Goal: Information Seeking & Learning: Learn about a topic

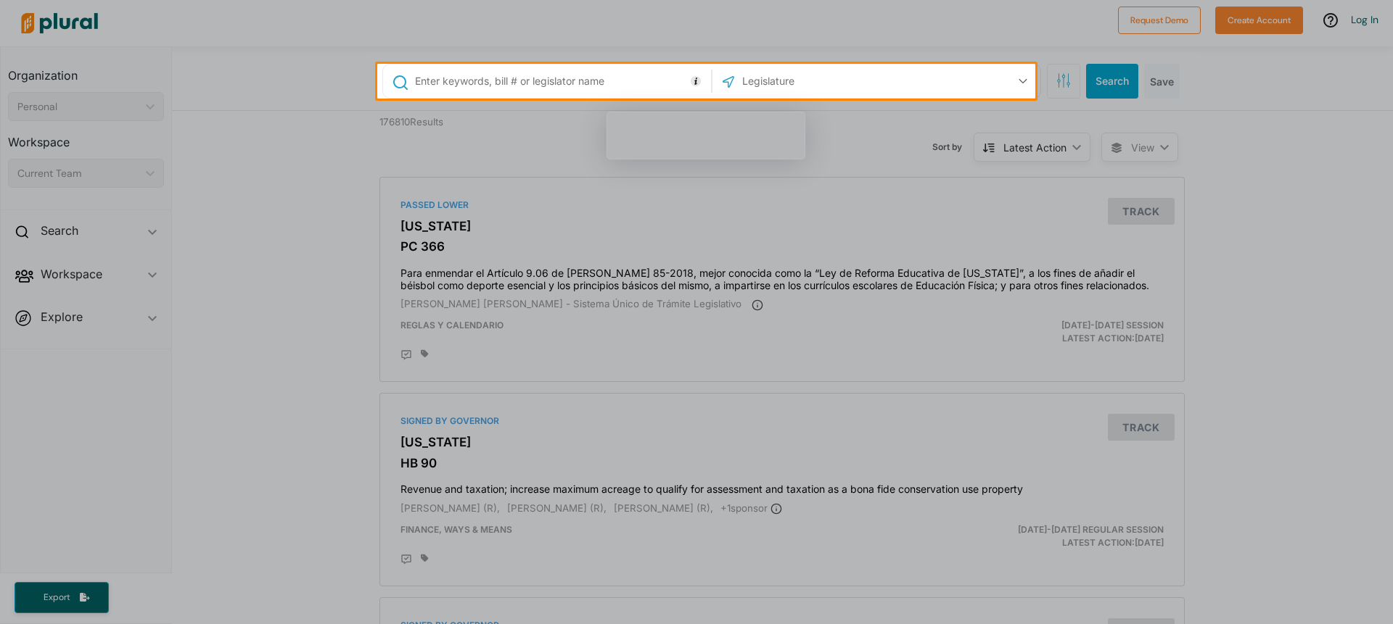
click at [316, 371] on div at bounding box center [696, 362] width 1393 height 526
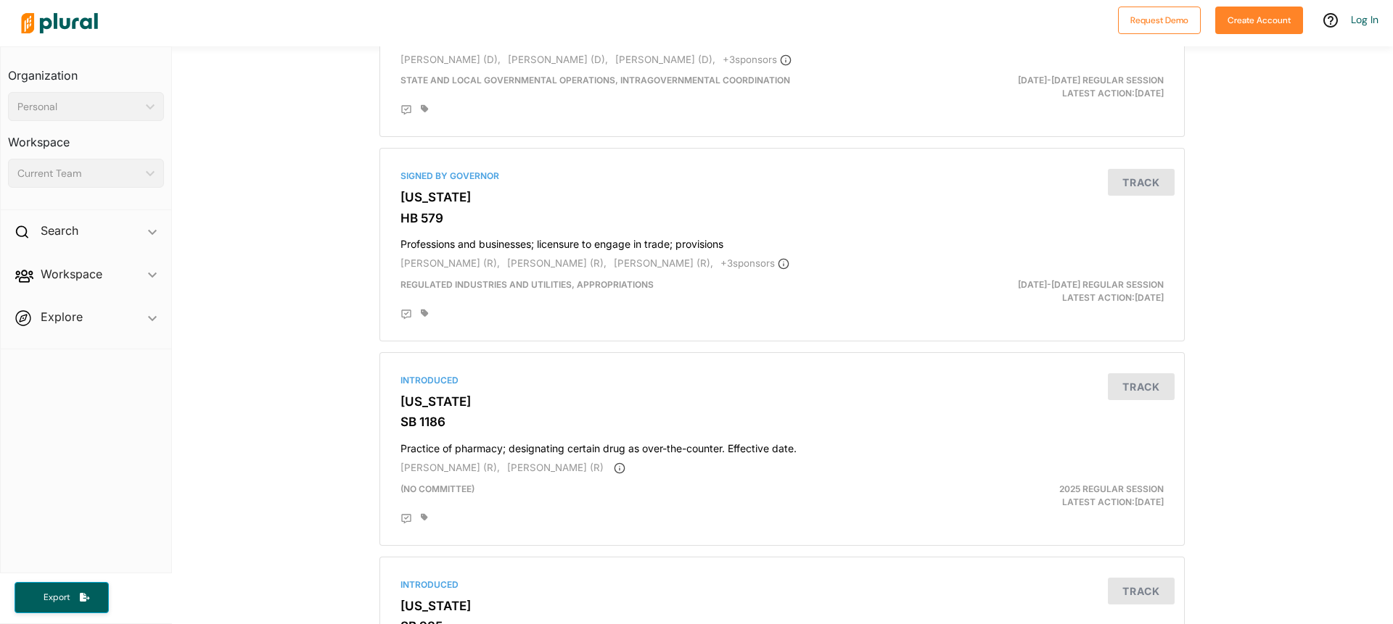
scroll to position [653, 0]
click at [148, 236] on span "ic_keyboard_arrow_down" at bounding box center [152, 234] width 9 height 22
click at [148, 236] on icon "ic_keyboard_arrow_down" at bounding box center [152, 235] width 9 height 7
click at [150, 177] on div "Current Team ic_keyboard_arrow_down" at bounding box center [86, 173] width 156 height 29
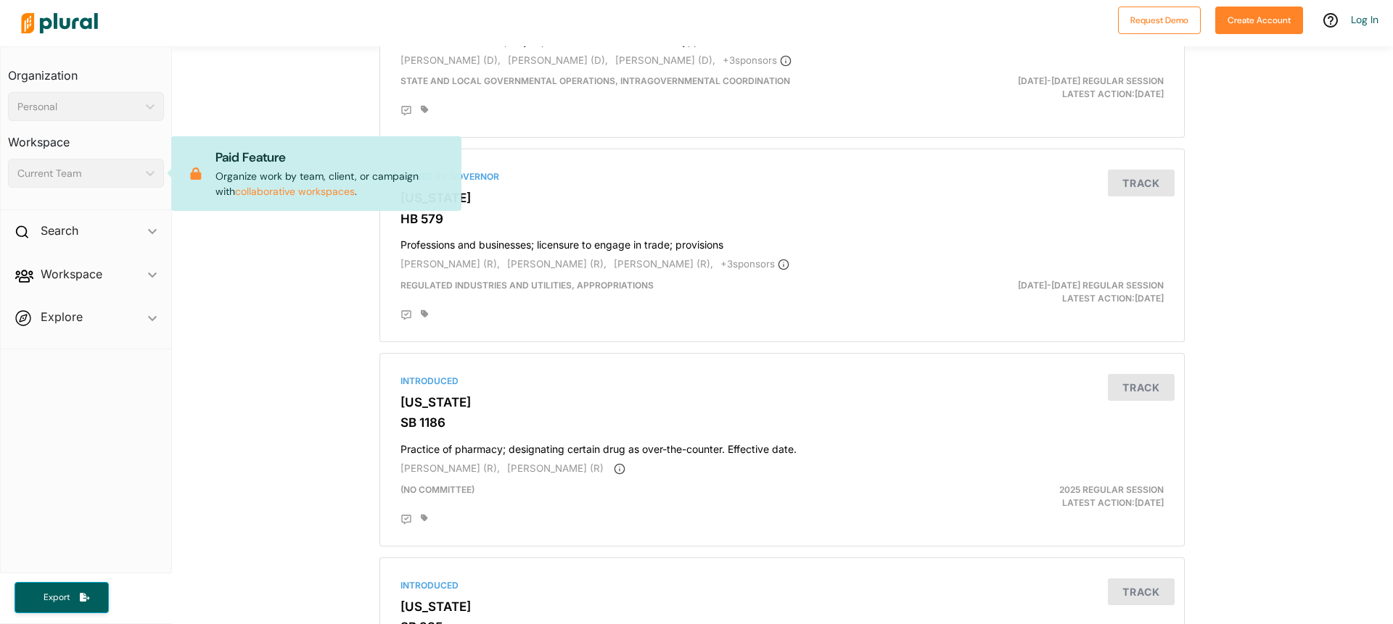
click at [149, 177] on div "Current Team ic_keyboard_arrow_down" at bounding box center [86, 173] width 156 height 29
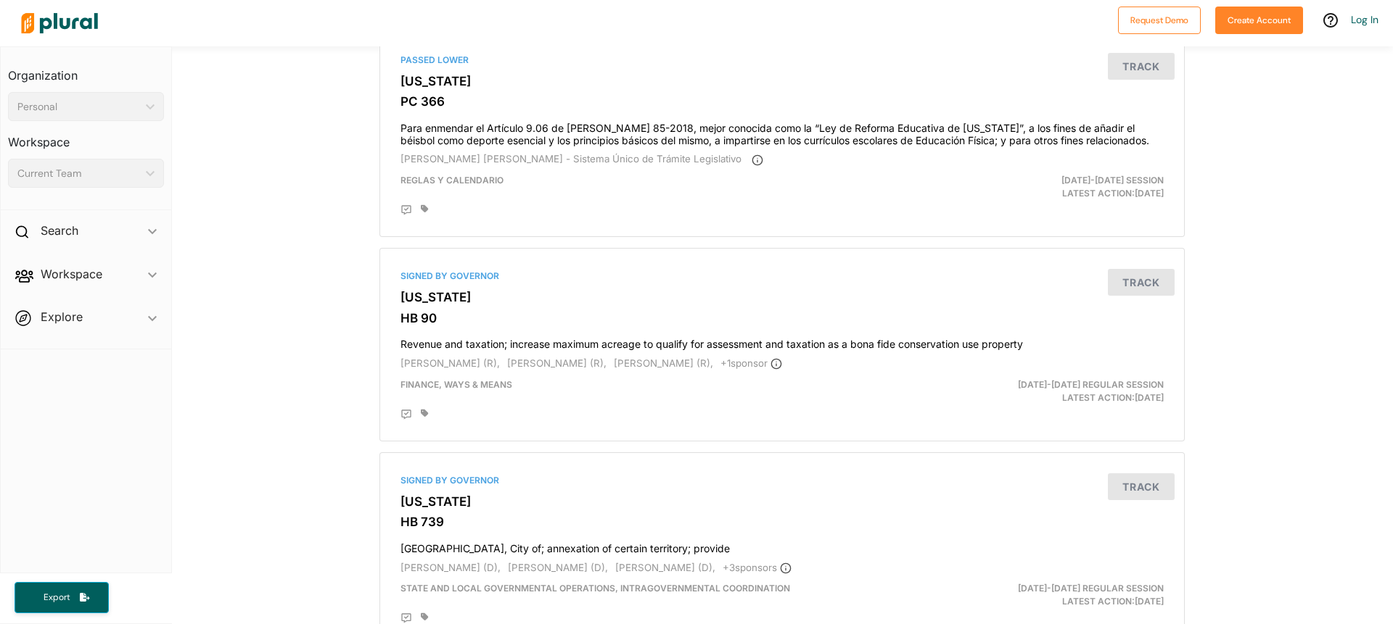
scroll to position [0, 0]
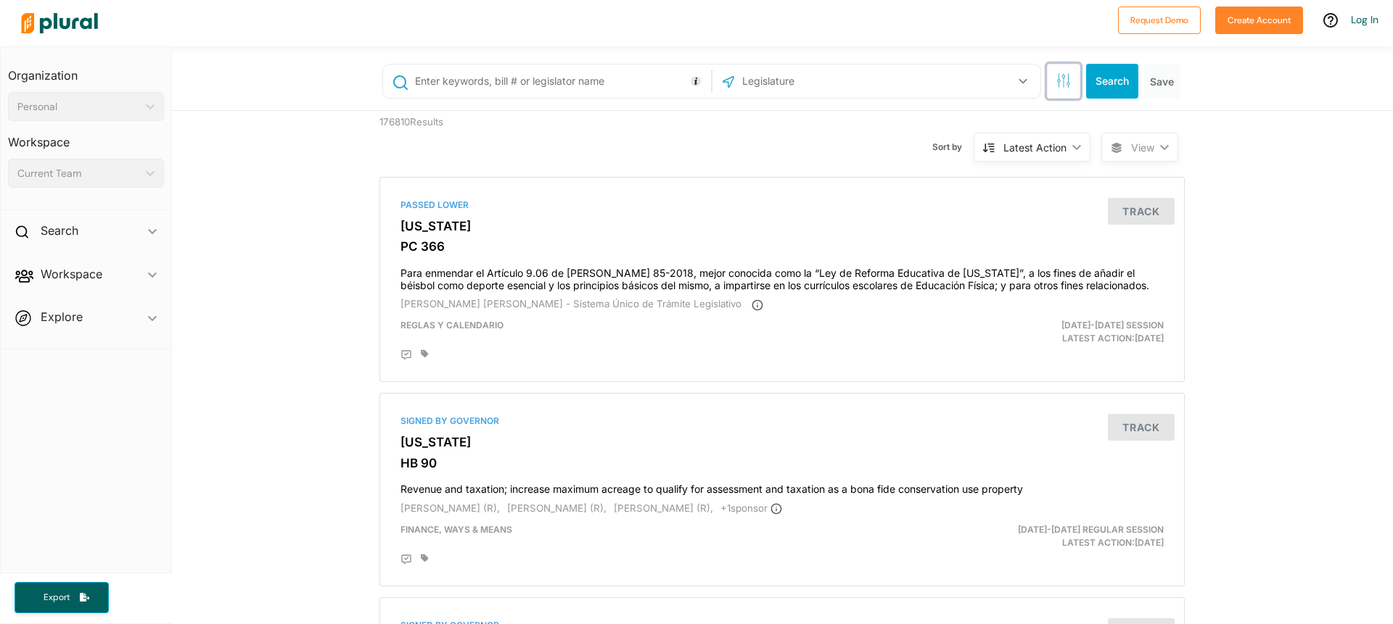
click at [1057, 86] on icon "button" at bounding box center [1063, 80] width 15 height 15
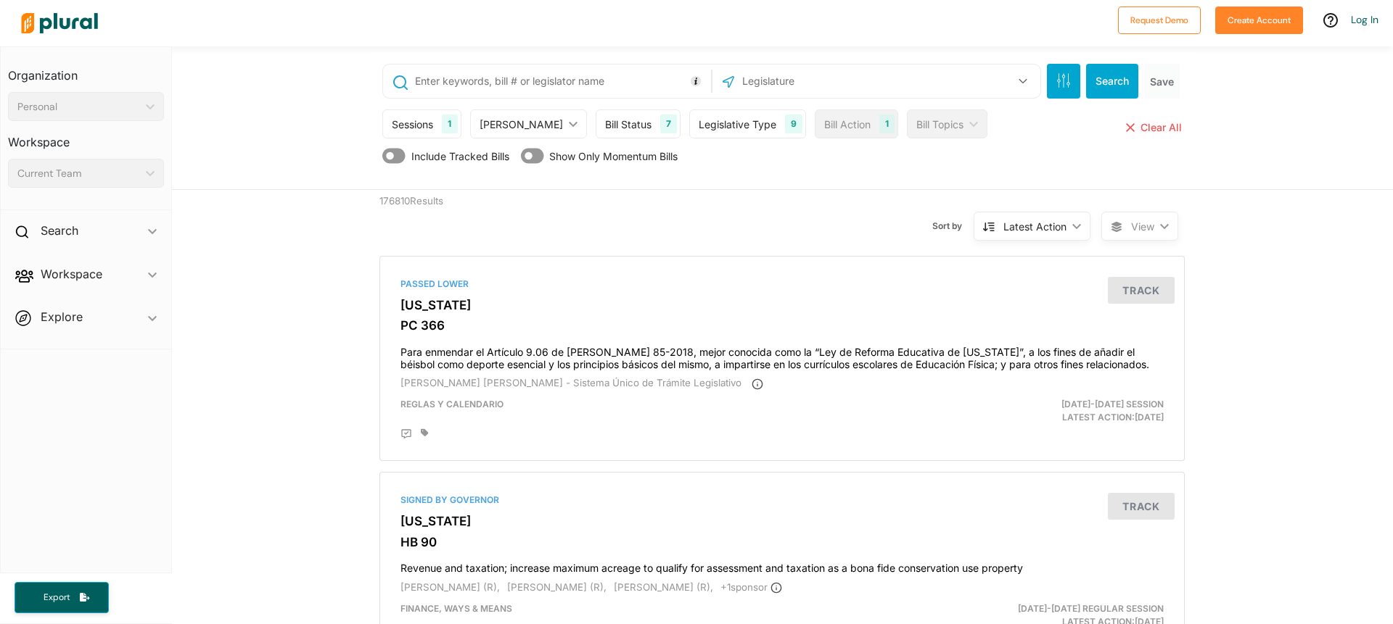
click at [563, 121] on icon "ic_keyboard_arrow_down" at bounding box center [570, 124] width 15 height 7
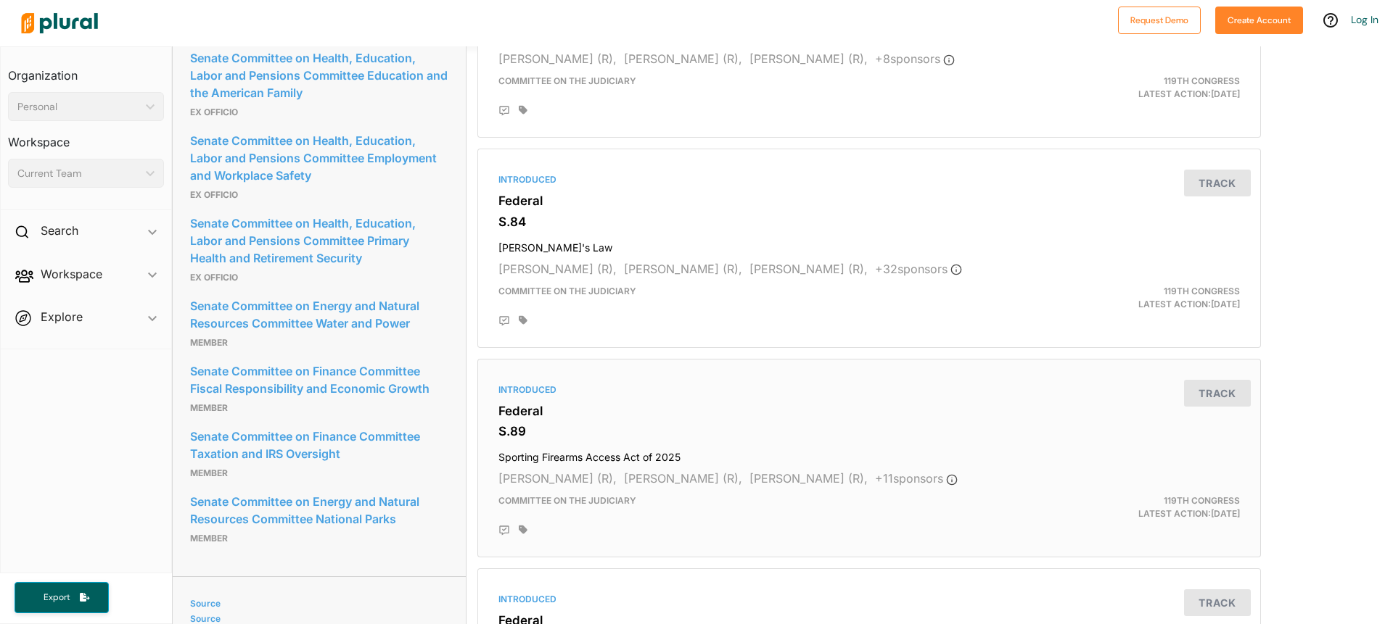
scroll to position [2611, 0]
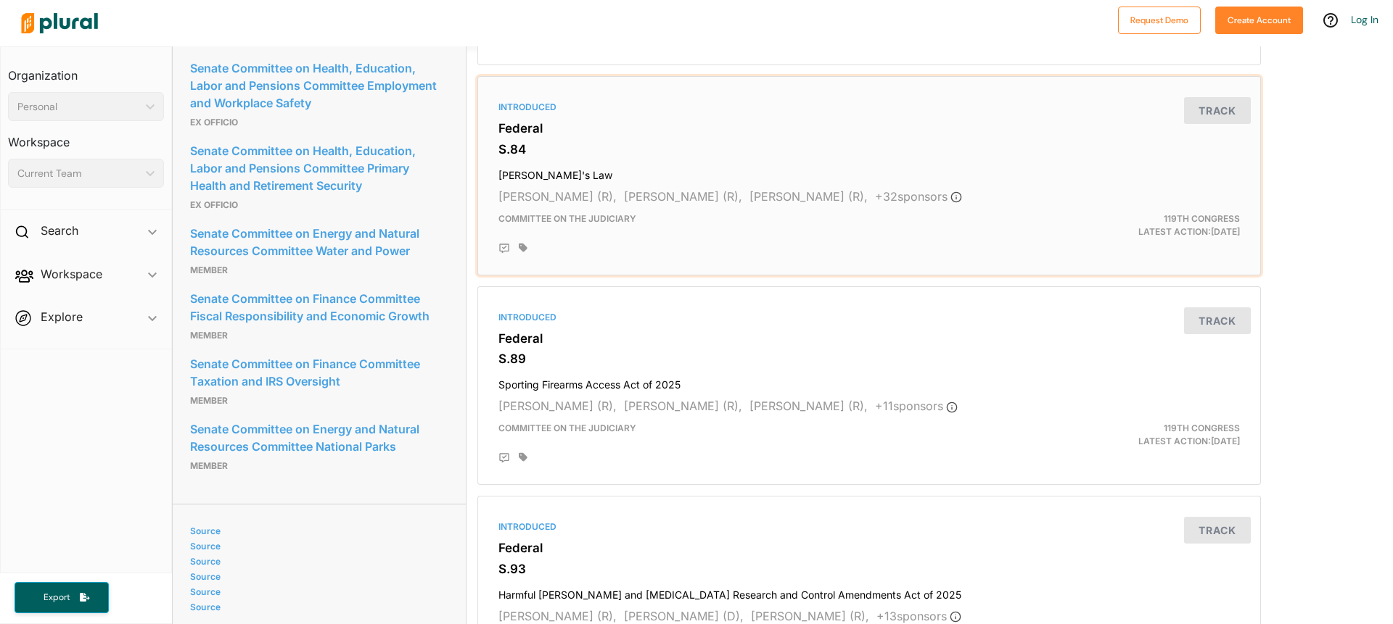
click at [536, 178] on h4 "Sarah's Law" at bounding box center [868, 172] width 741 height 20
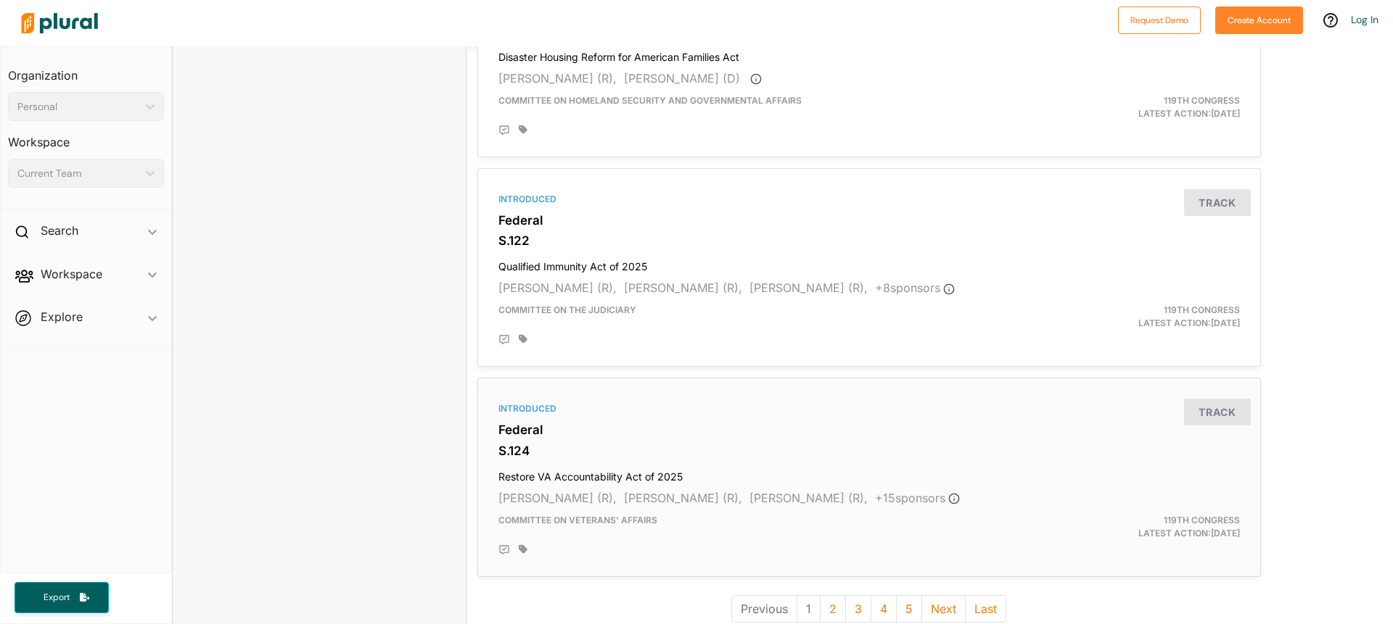
scroll to position [3826, 0]
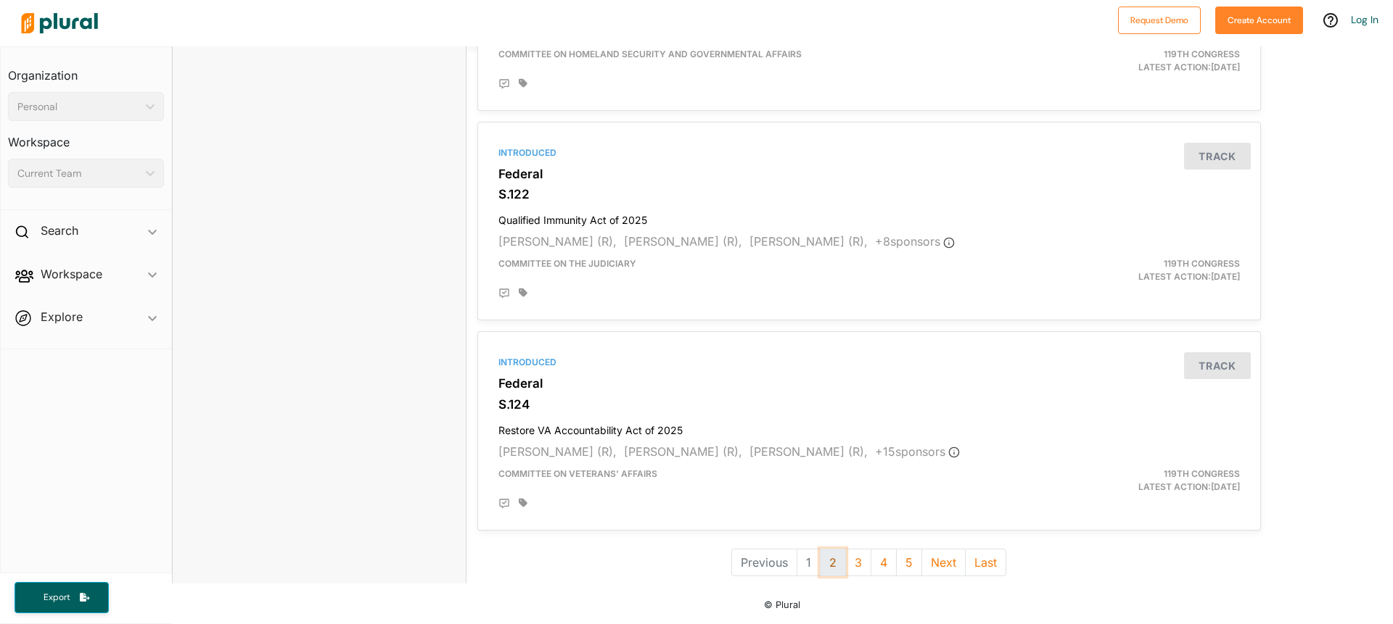
click at [825, 568] on button "2" at bounding box center [833, 563] width 26 height 28
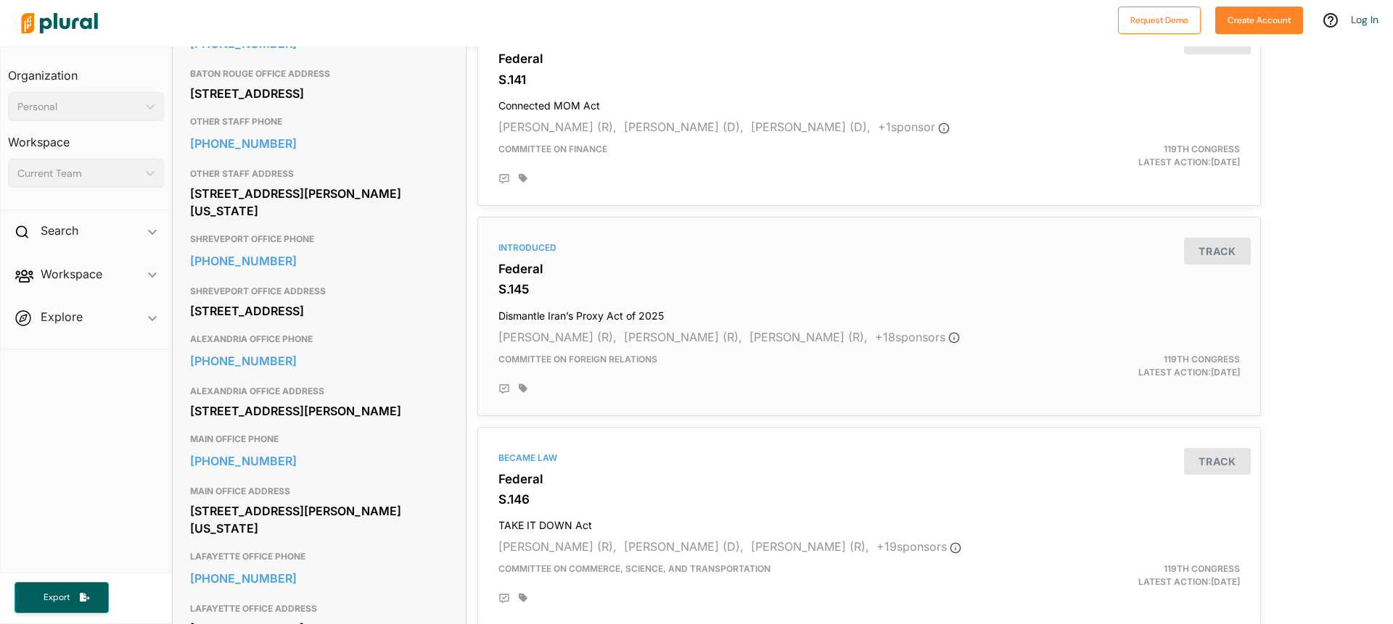
scroll to position [508, 0]
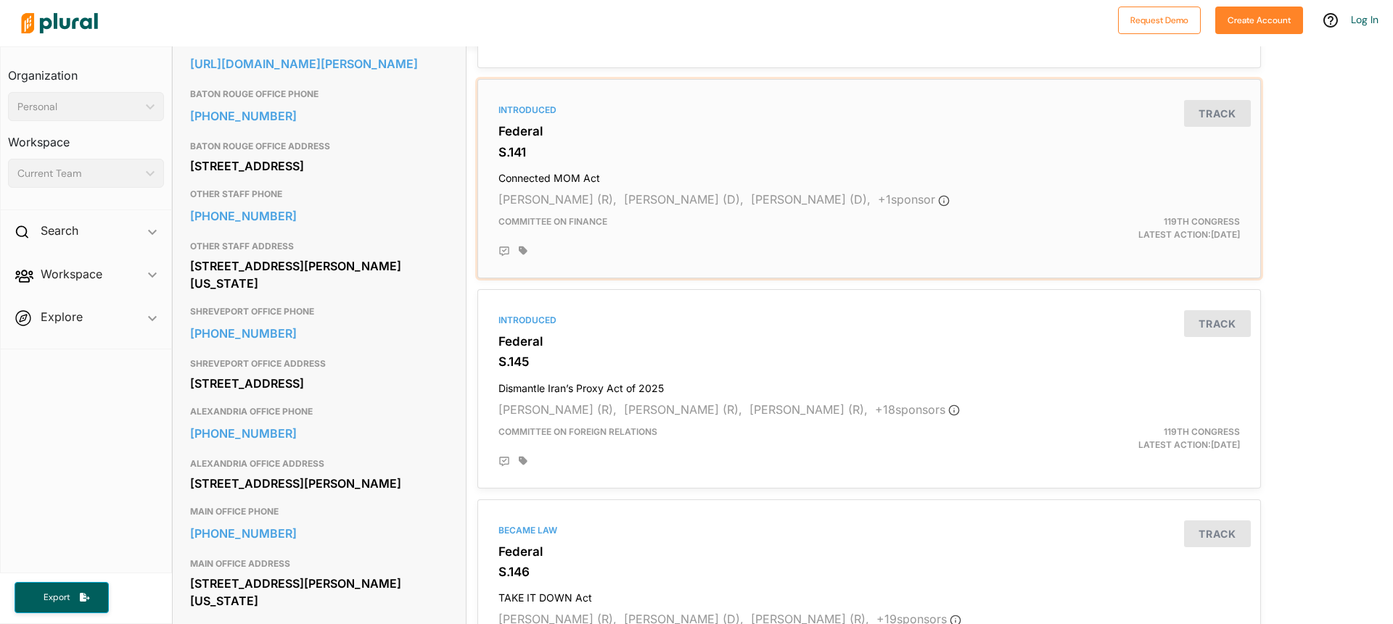
click at [582, 160] on h3 "S.141" at bounding box center [868, 152] width 741 height 15
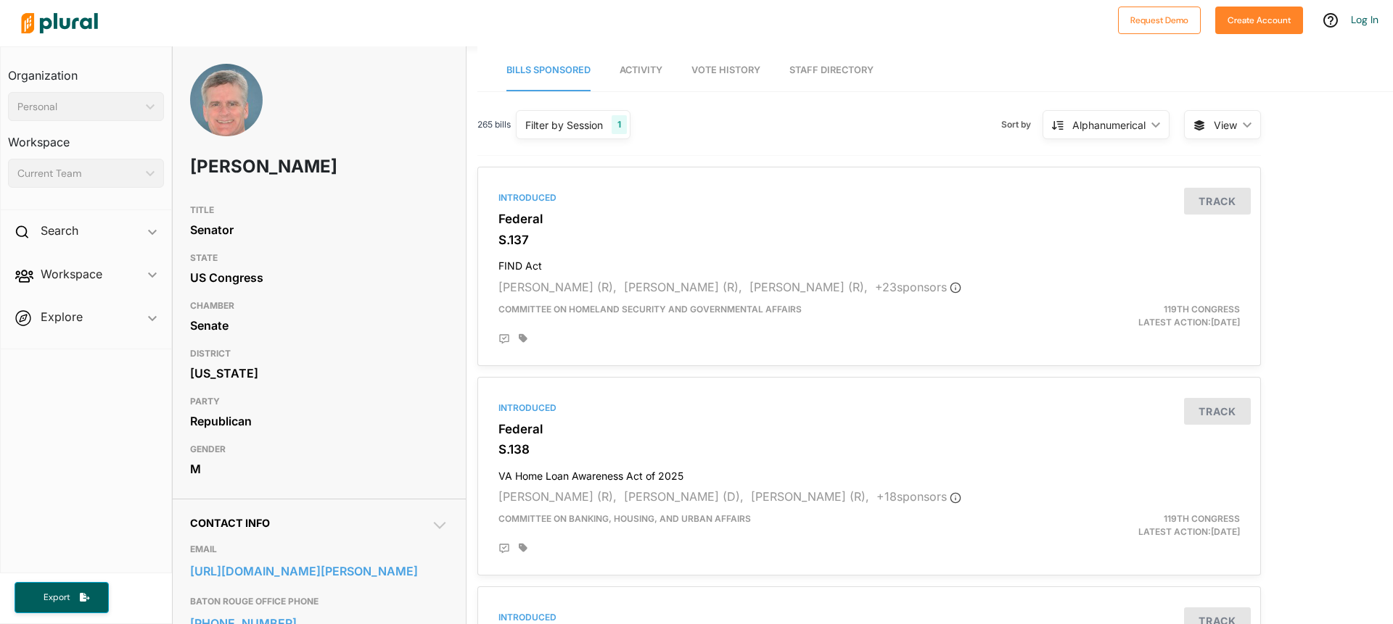
click at [1245, 128] on span "View ic_keyboard_arrow_down" at bounding box center [1222, 124] width 77 height 29
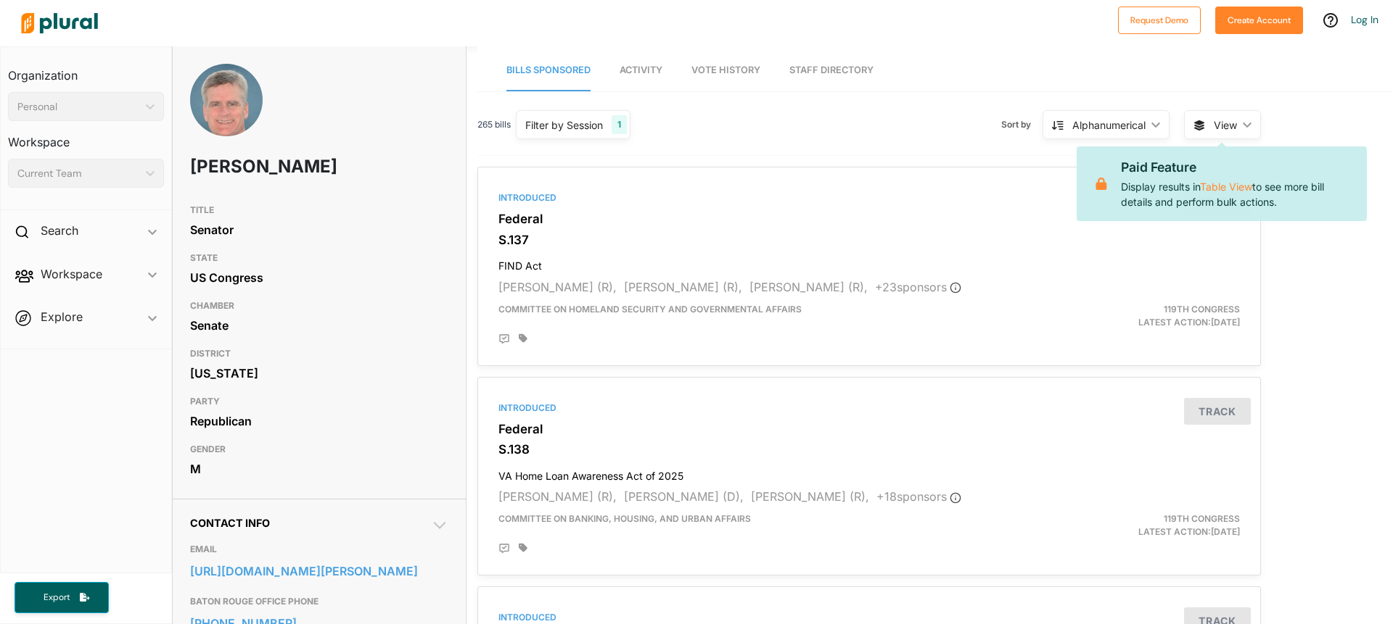
click at [1245, 128] on span "View ic_keyboard_arrow_down" at bounding box center [1222, 124] width 77 height 29
click at [1151, 124] on icon "ic_keyboard_arrow_down" at bounding box center [1152, 125] width 15 height 7
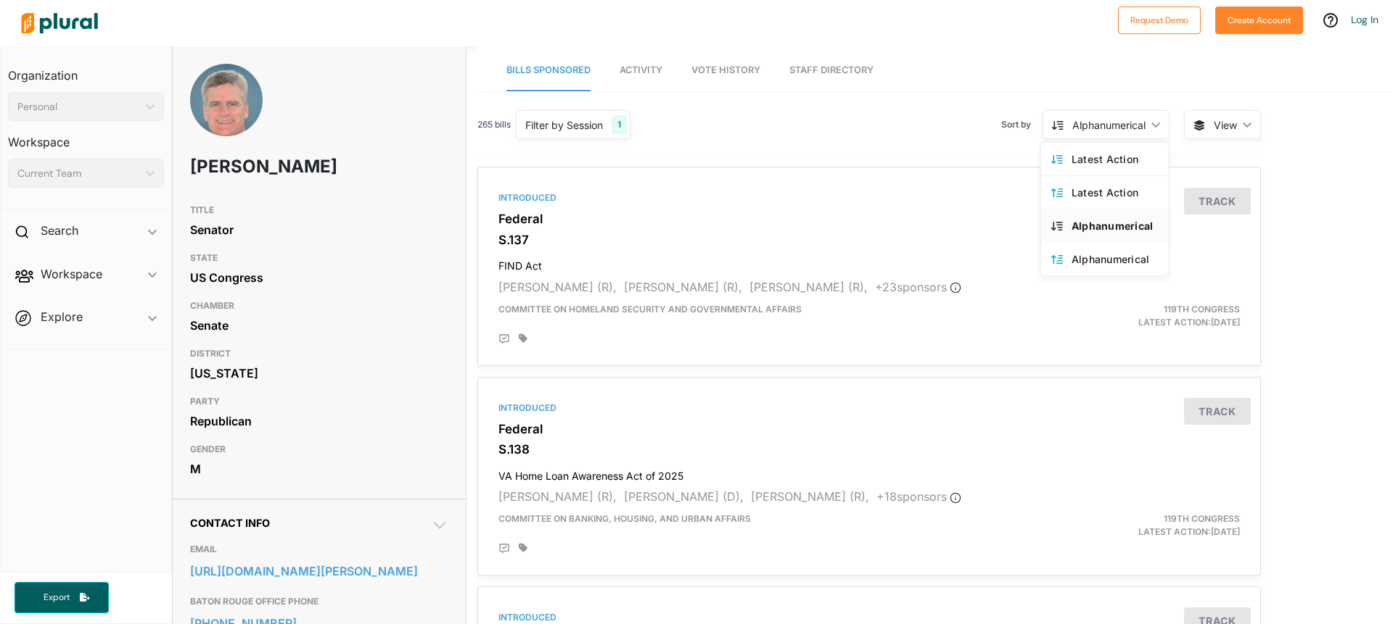
click at [848, 133] on div "265 bills Filter by Session 1 Filter by Session close Current Sessions US Congr…" at bounding box center [868, 131] width 783 height 50
click at [583, 127] on div "Filter by Session" at bounding box center [564, 124] width 78 height 15
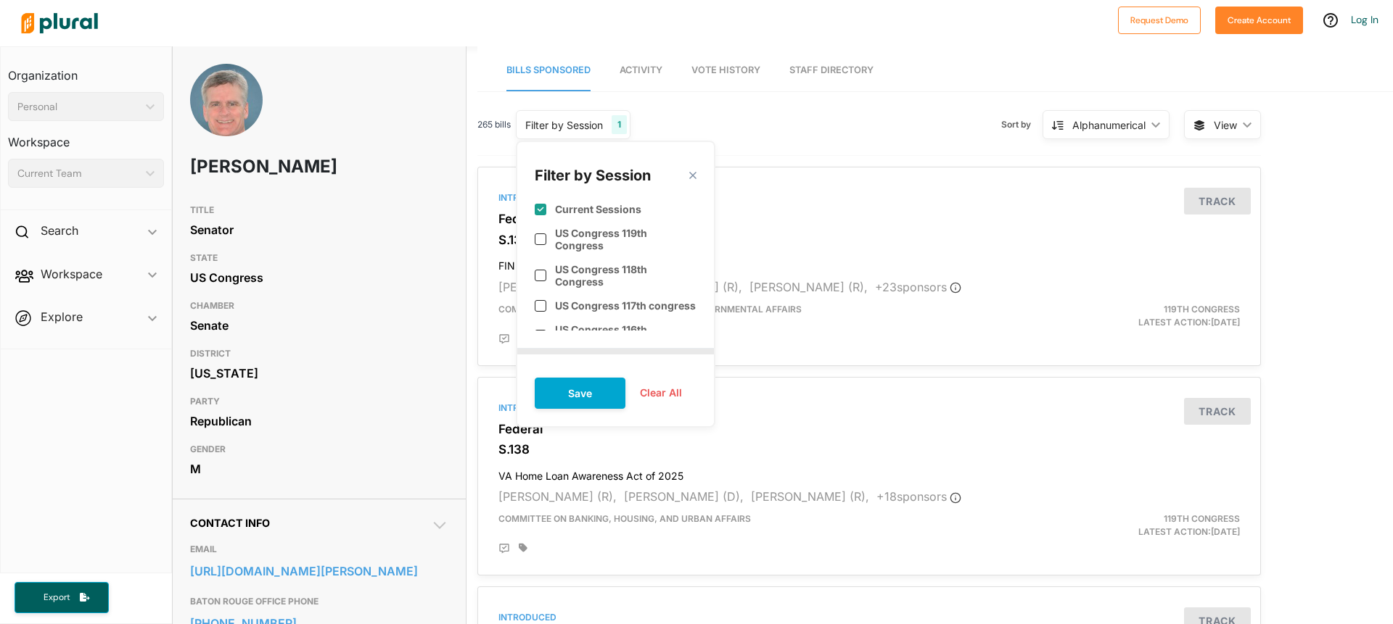
click at [741, 128] on div "265 bills Filter by Session 1 Filter by Session close Current Sessions US Congr…" at bounding box center [868, 131] width 783 height 50
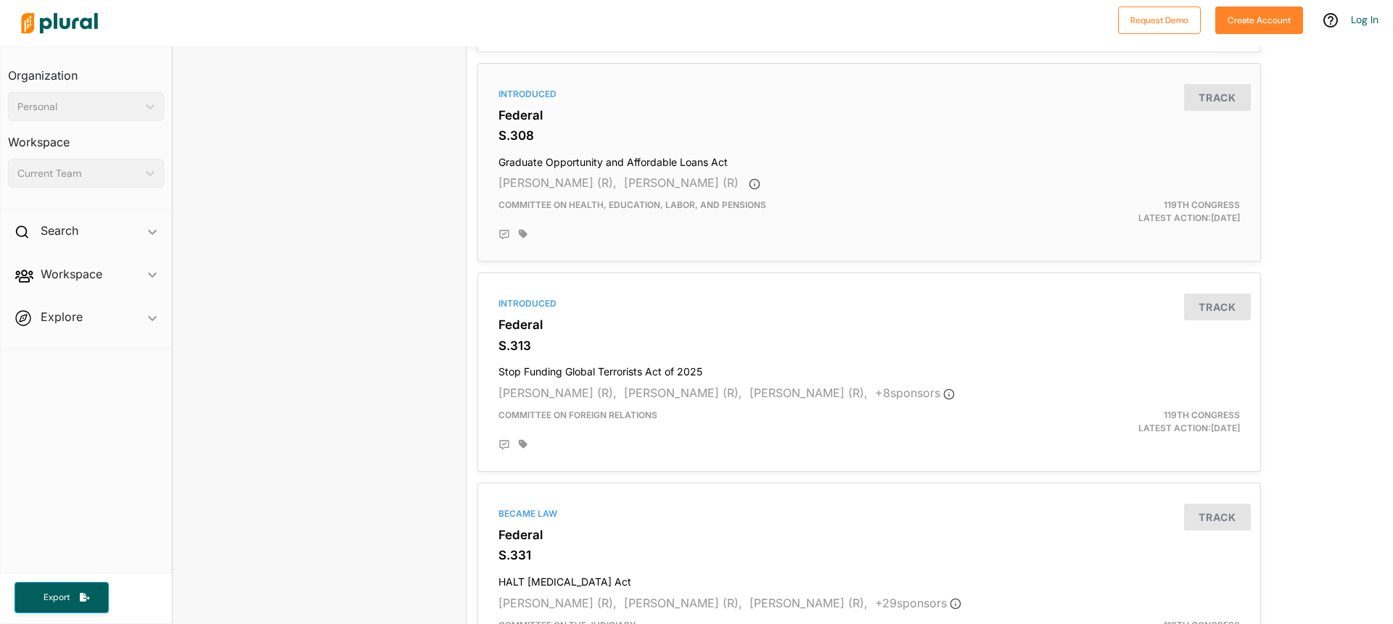
scroll to position [3838, 0]
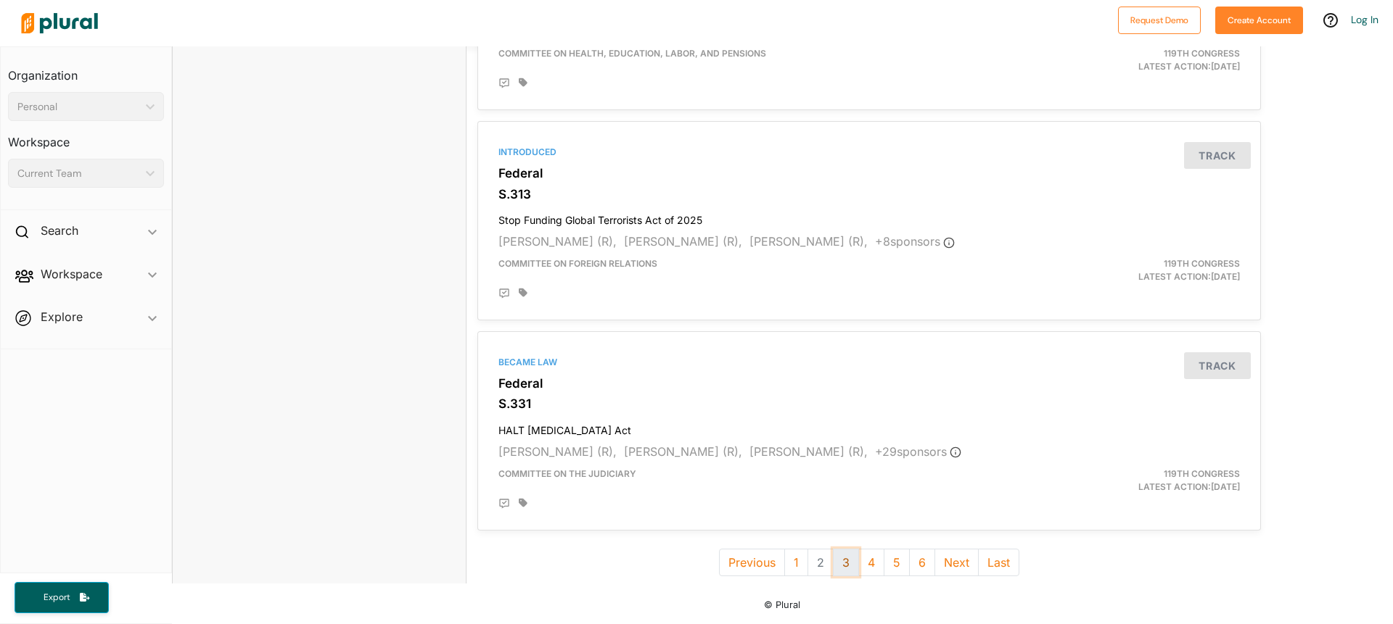
click at [840, 567] on button "3" at bounding box center [846, 563] width 26 height 28
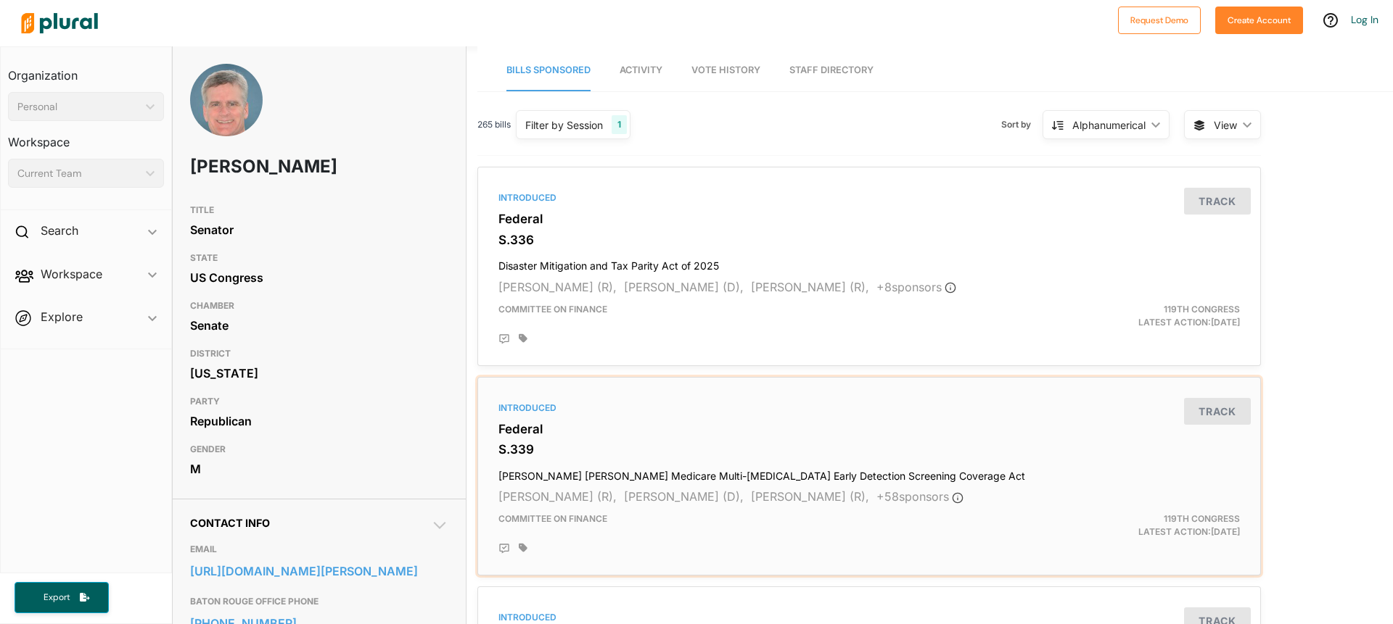
click at [609, 479] on h4 "Nancy Gardner Sewell Medicare Multi-Cancer Early Detection Screening Coverage A…" at bounding box center [868, 473] width 741 height 20
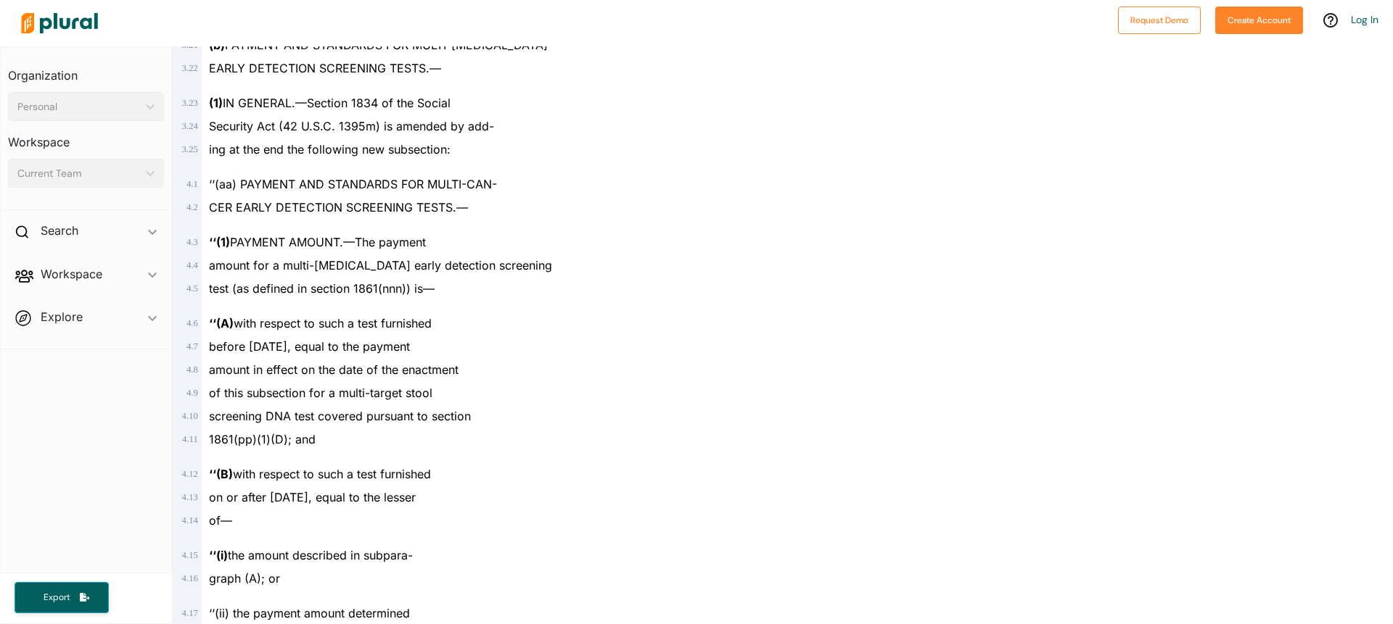
scroll to position [1596, 0]
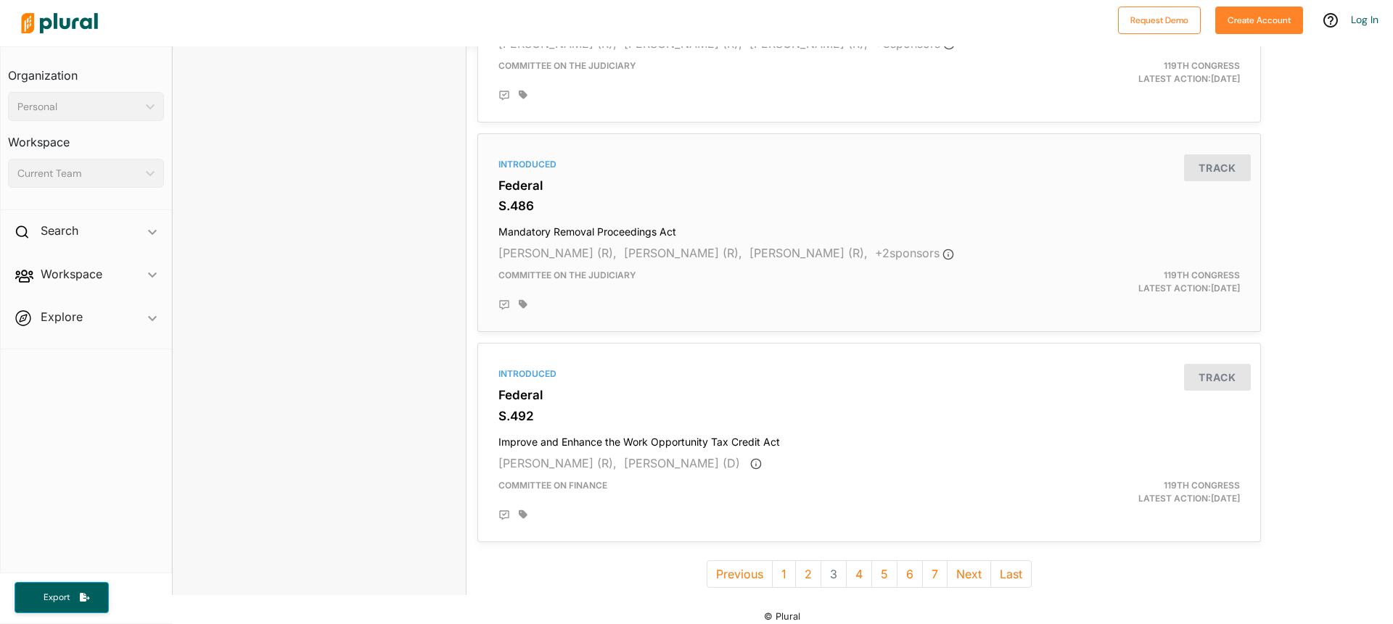
scroll to position [3826, 0]
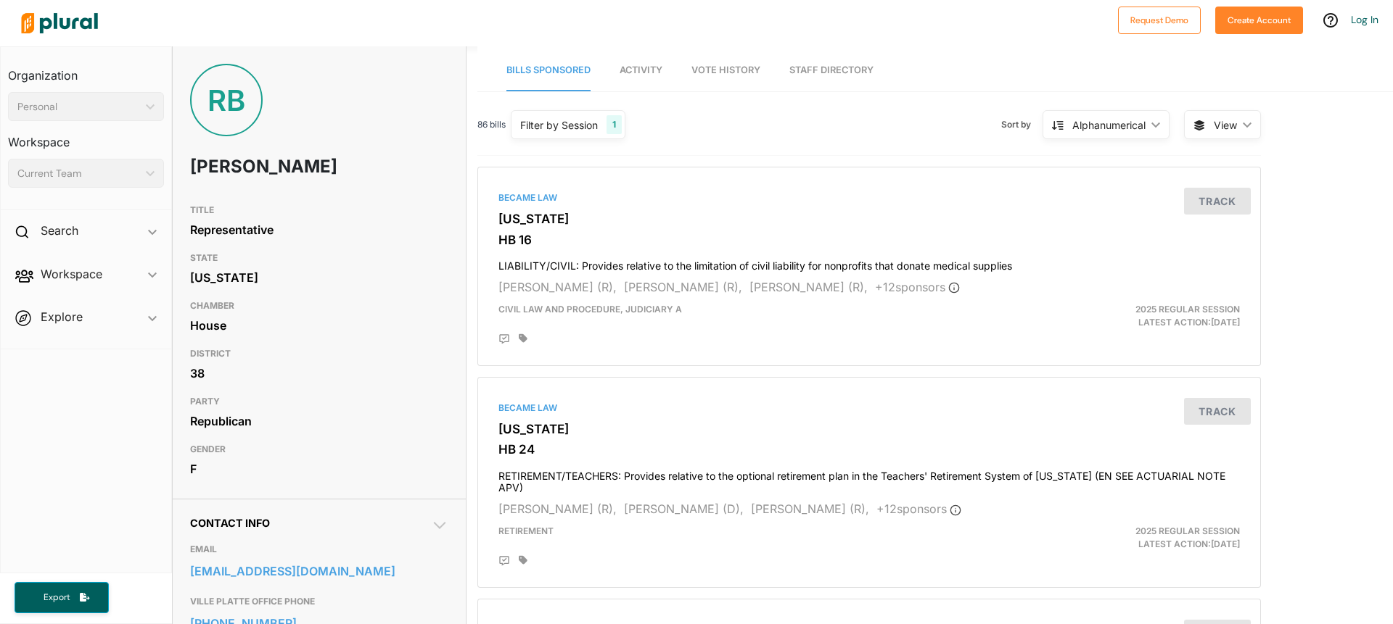
click at [631, 70] on span "Activity" at bounding box center [640, 70] width 43 height 11
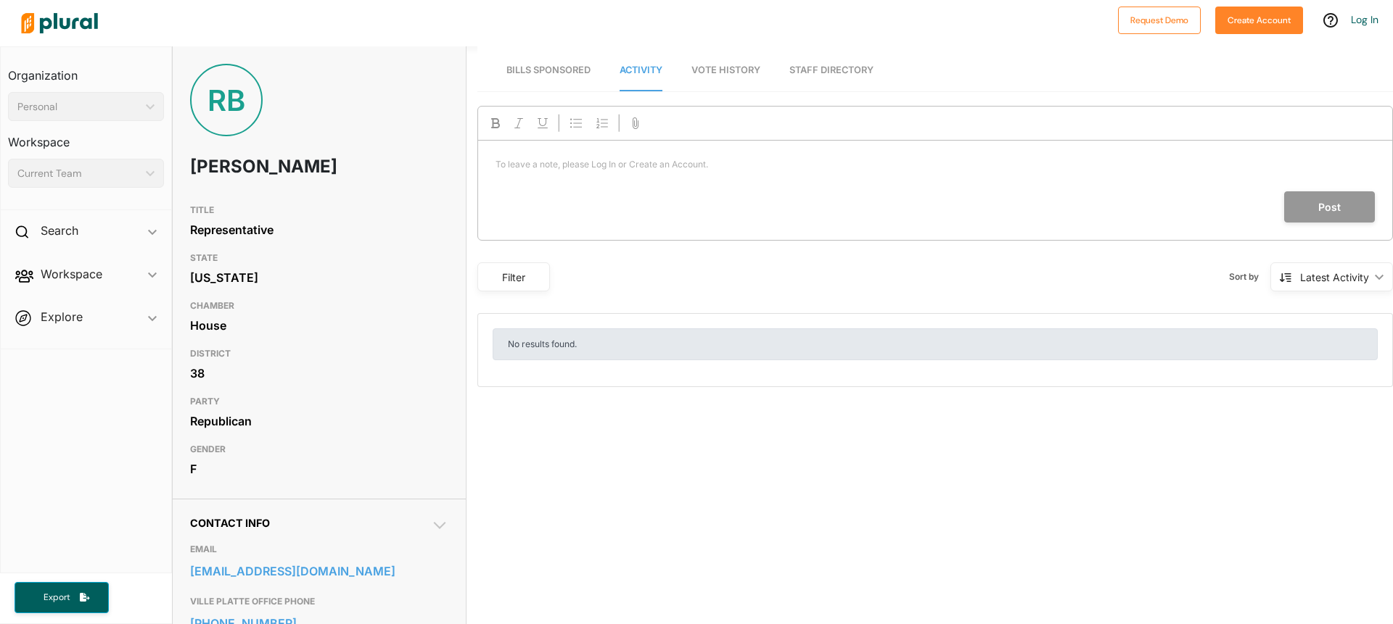
click at [543, 70] on span "Bills Sponsored" at bounding box center [548, 70] width 84 height 11
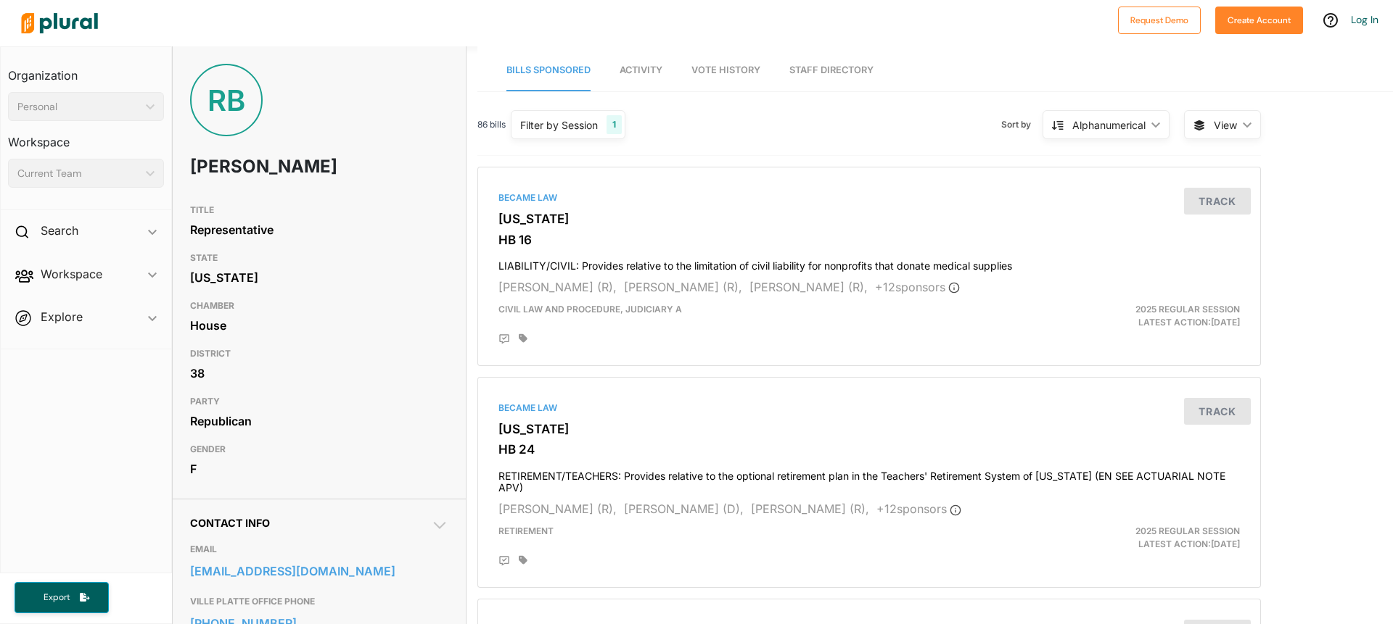
click at [550, 123] on div "Filter by Session" at bounding box center [559, 124] width 78 height 15
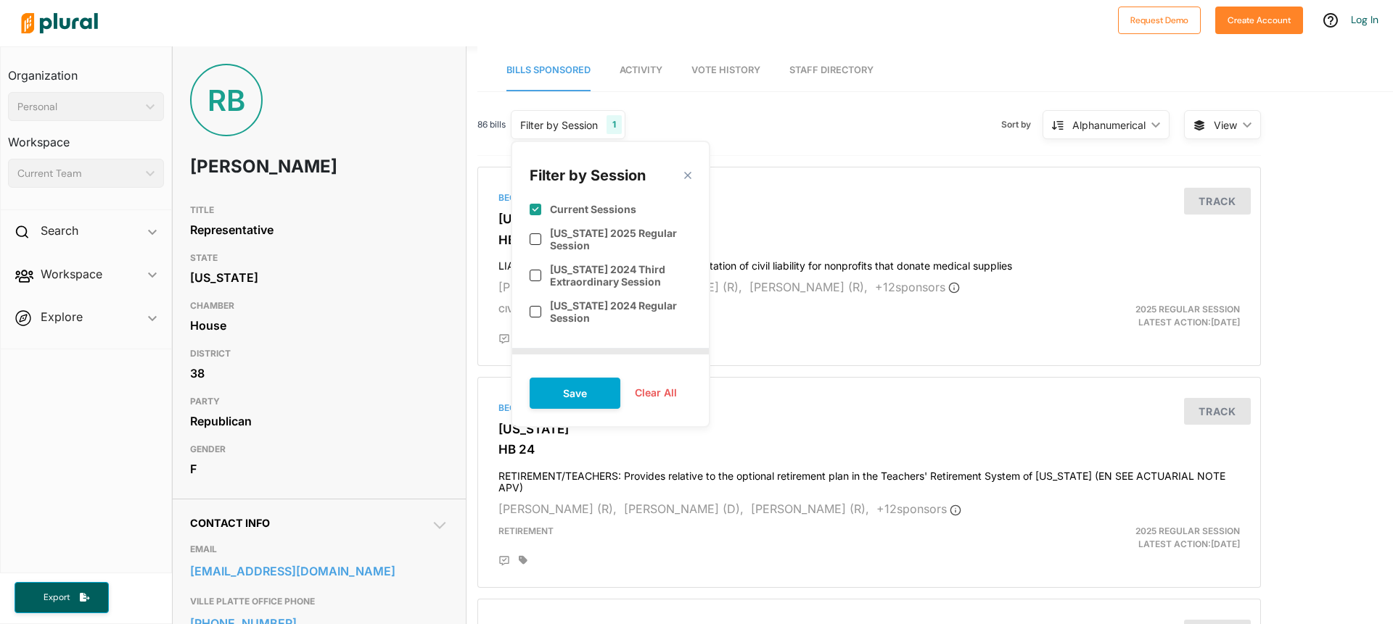
click at [550, 123] on div "Filter by Session" at bounding box center [559, 124] width 78 height 15
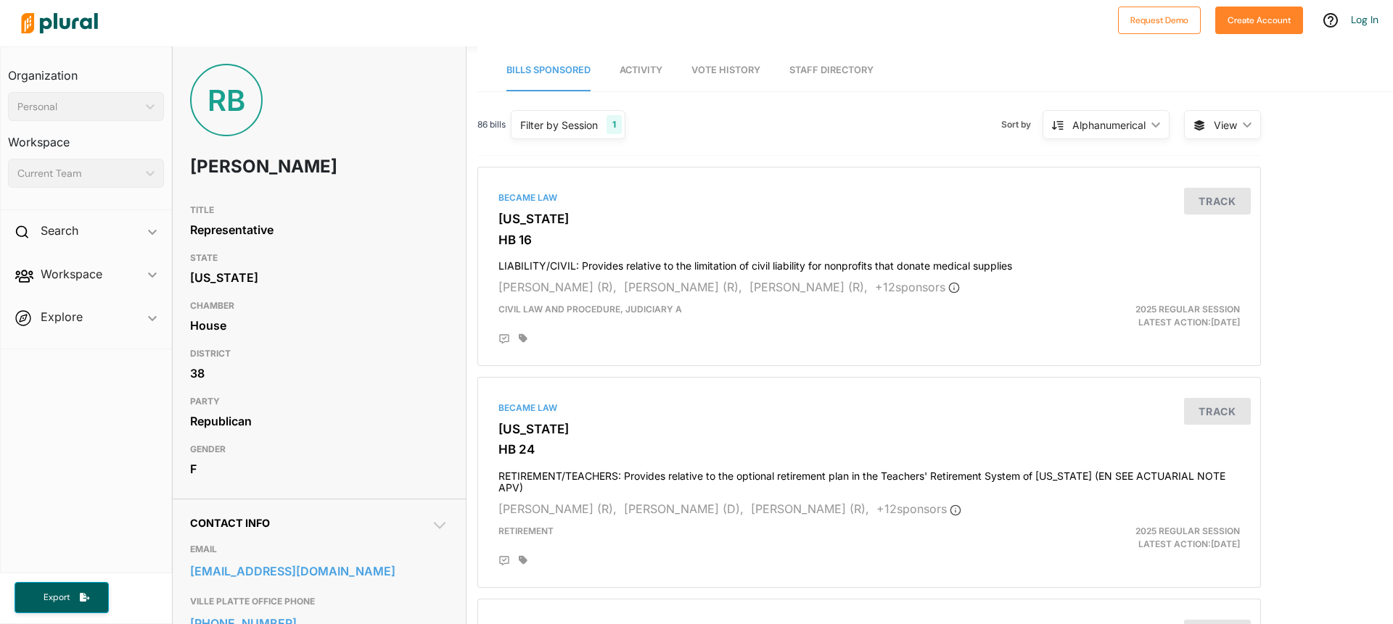
click at [1132, 124] on div "Alphanumerical" at bounding box center [1108, 124] width 73 height 15
click at [934, 121] on div "86 bills Filter by Session 1 Filter by Session close Current Sessions Louisiana…" at bounding box center [868, 131] width 783 height 50
click at [1245, 131] on span "View ic_keyboard_arrow_down" at bounding box center [1222, 124] width 77 height 29
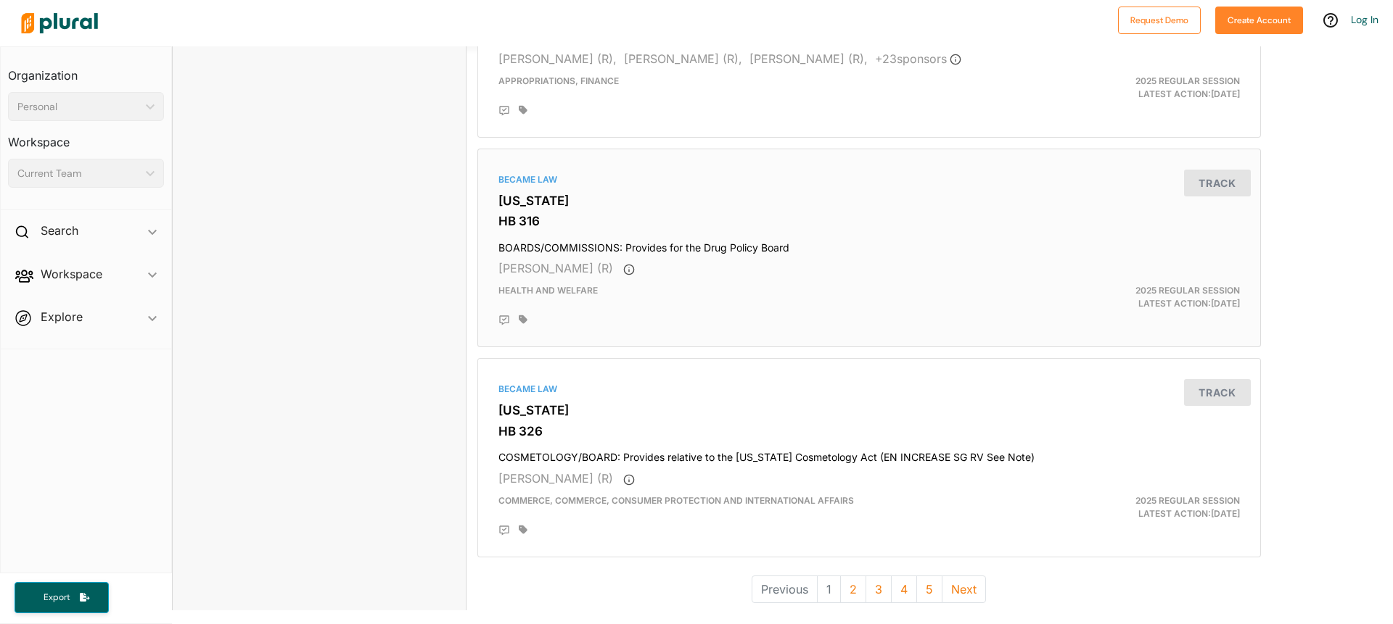
scroll to position [3875, 0]
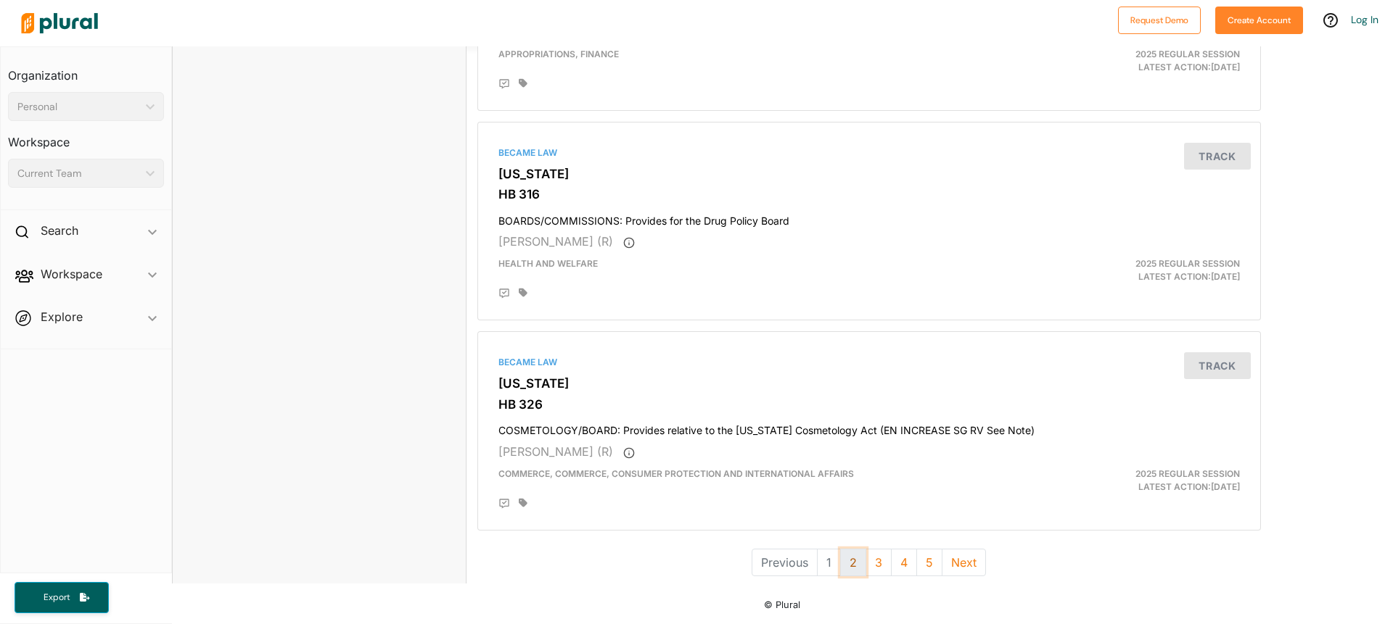
click at [851, 567] on button "2" at bounding box center [853, 563] width 26 height 28
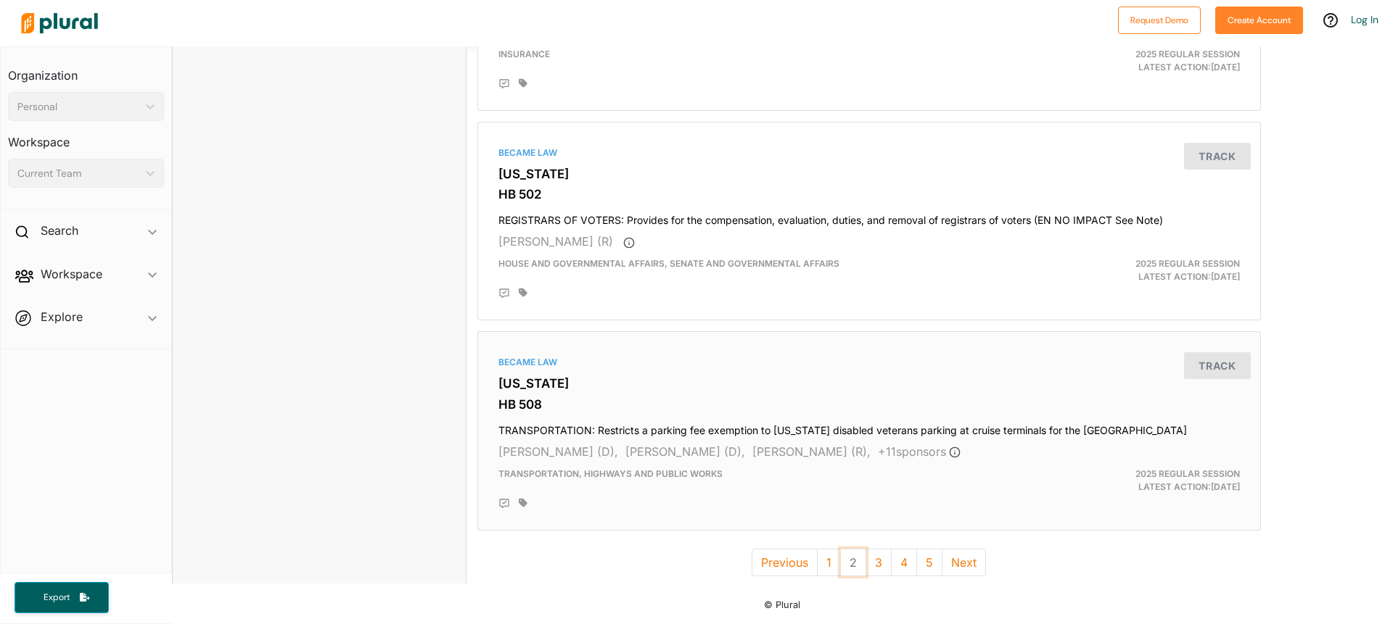
scroll to position [3838, 0]
click at [877, 567] on button "3" at bounding box center [878, 563] width 26 height 28
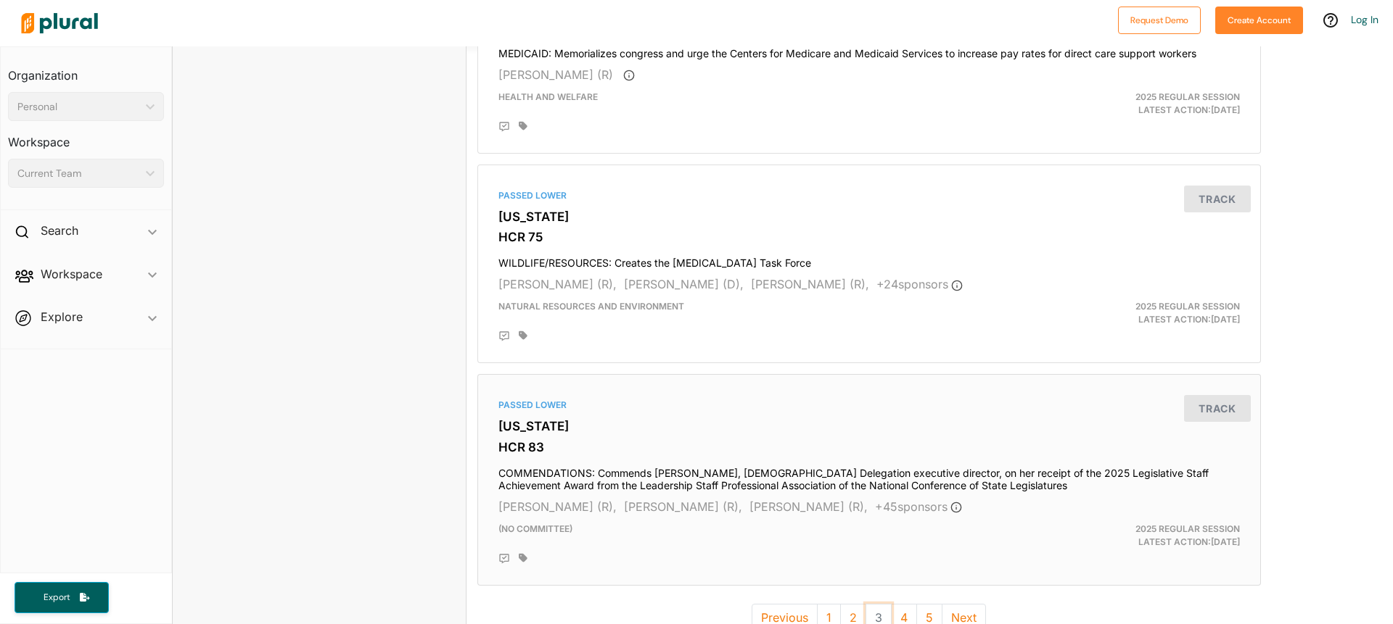
scroll to position [3899, 0]
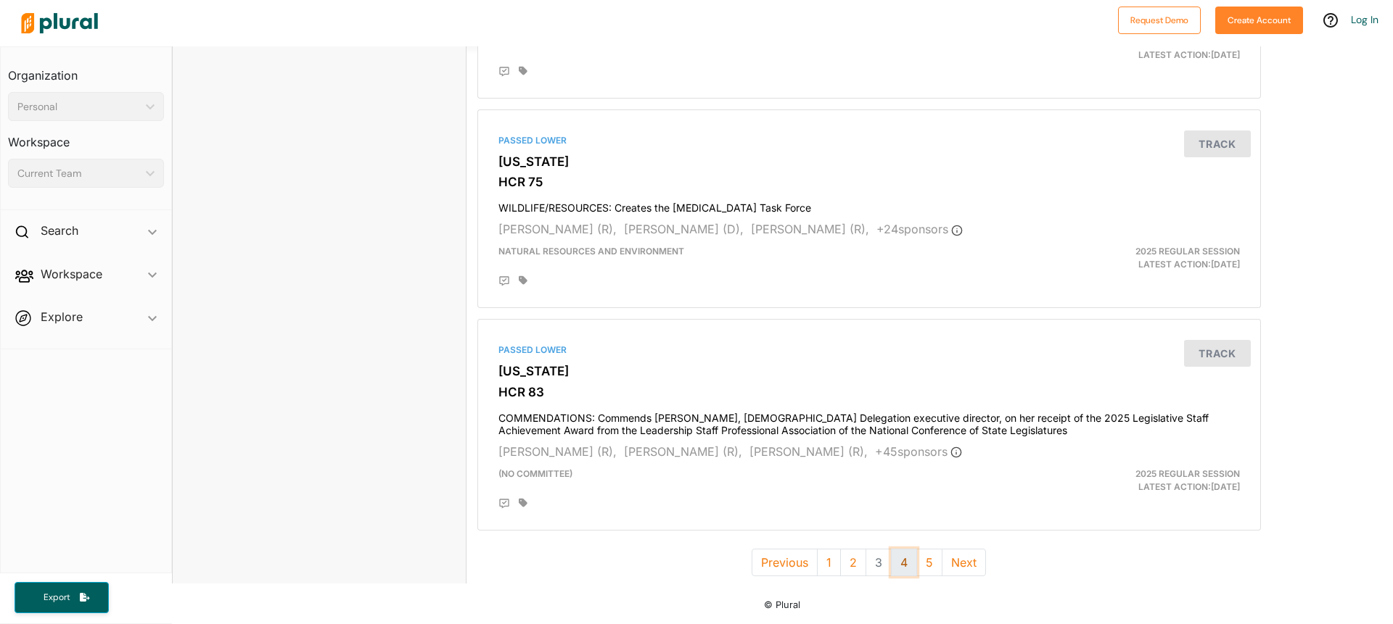
click at [899, 564] on button "4" at bounding box center [904, 563] width 26 height 28
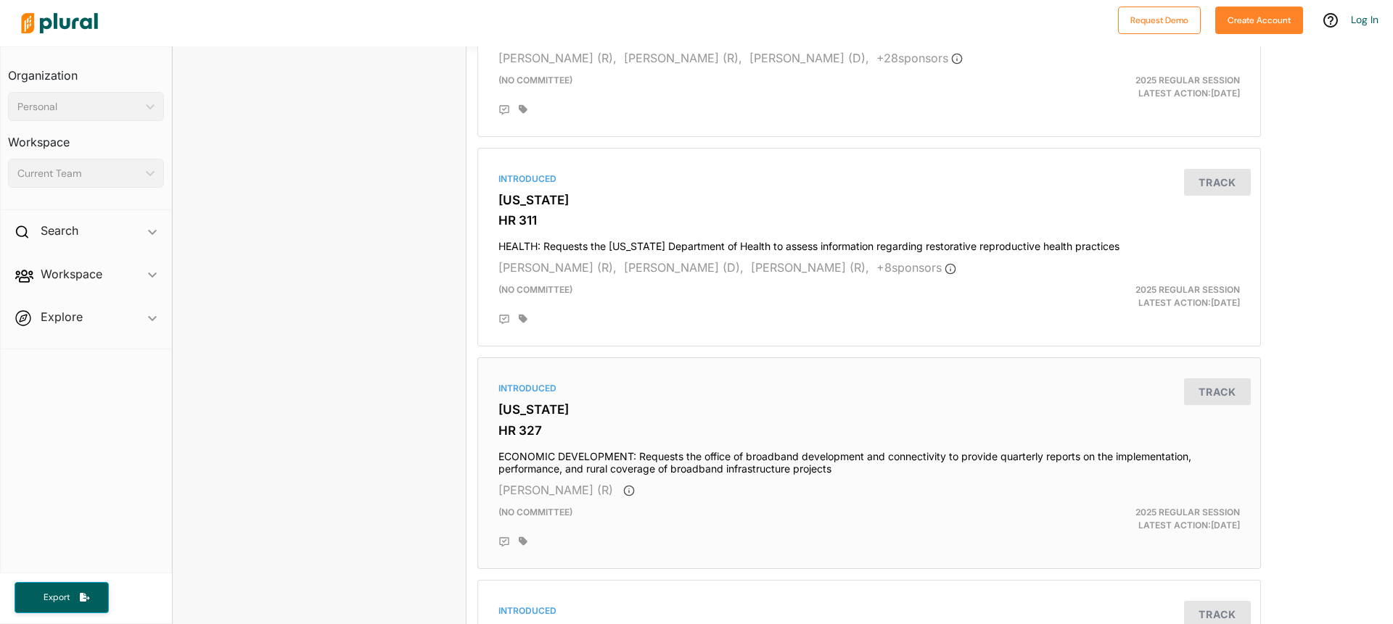
scroll to position [2031, 0]
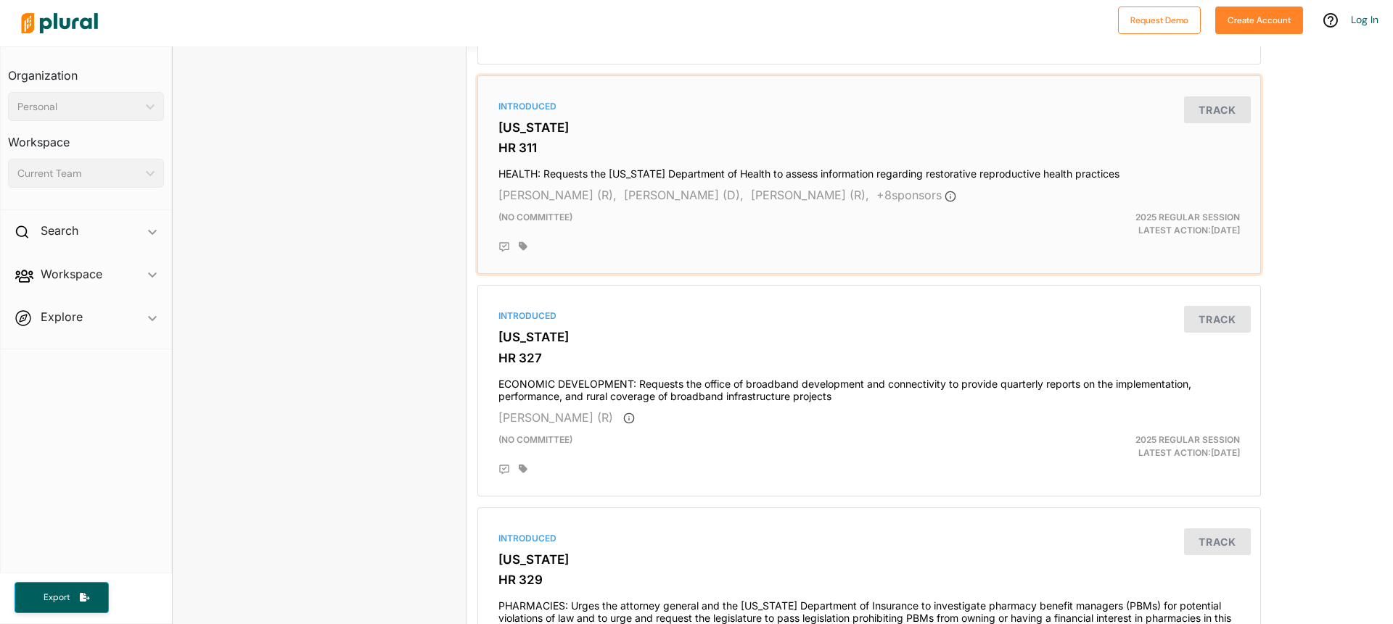
click at [949, 174] on h4 "HEALTH: Requests the Louisiana Department of Health to assess information regar…" at bounding box center [868, 171] width 741 height 20
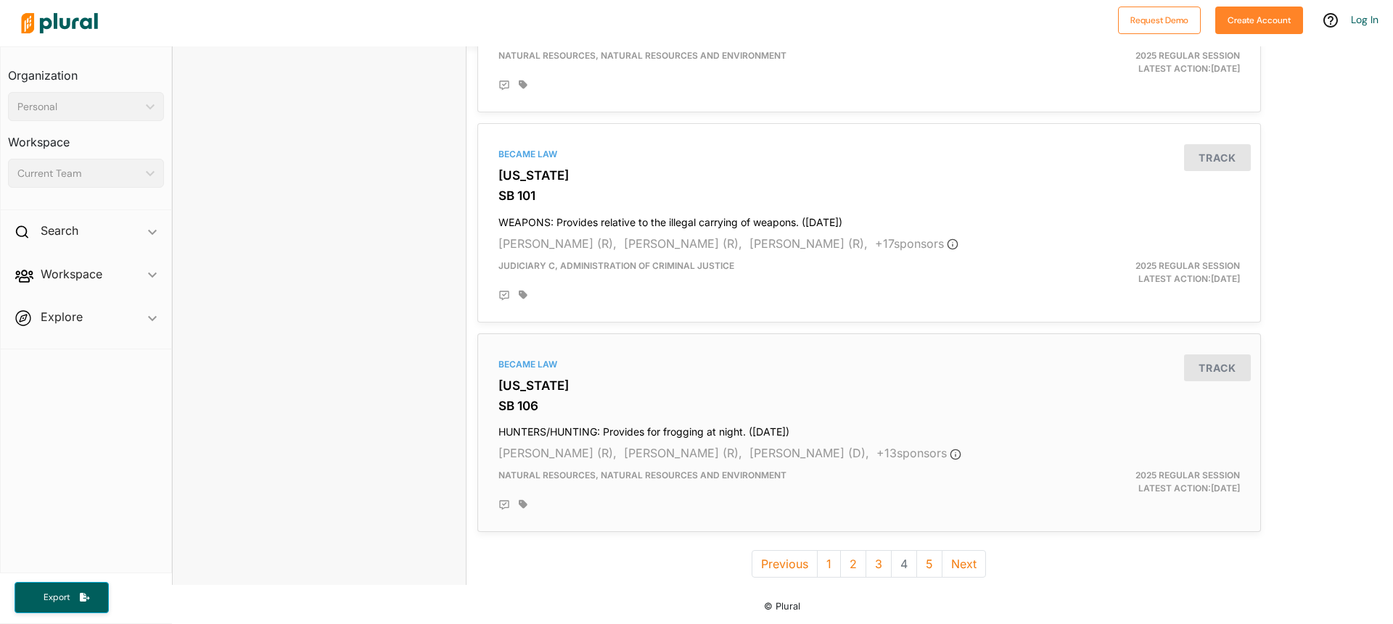
scroll to position [3923, 0]
click at [930, 565] on button "5" at bounding box center [929, 563] width 26 height 28
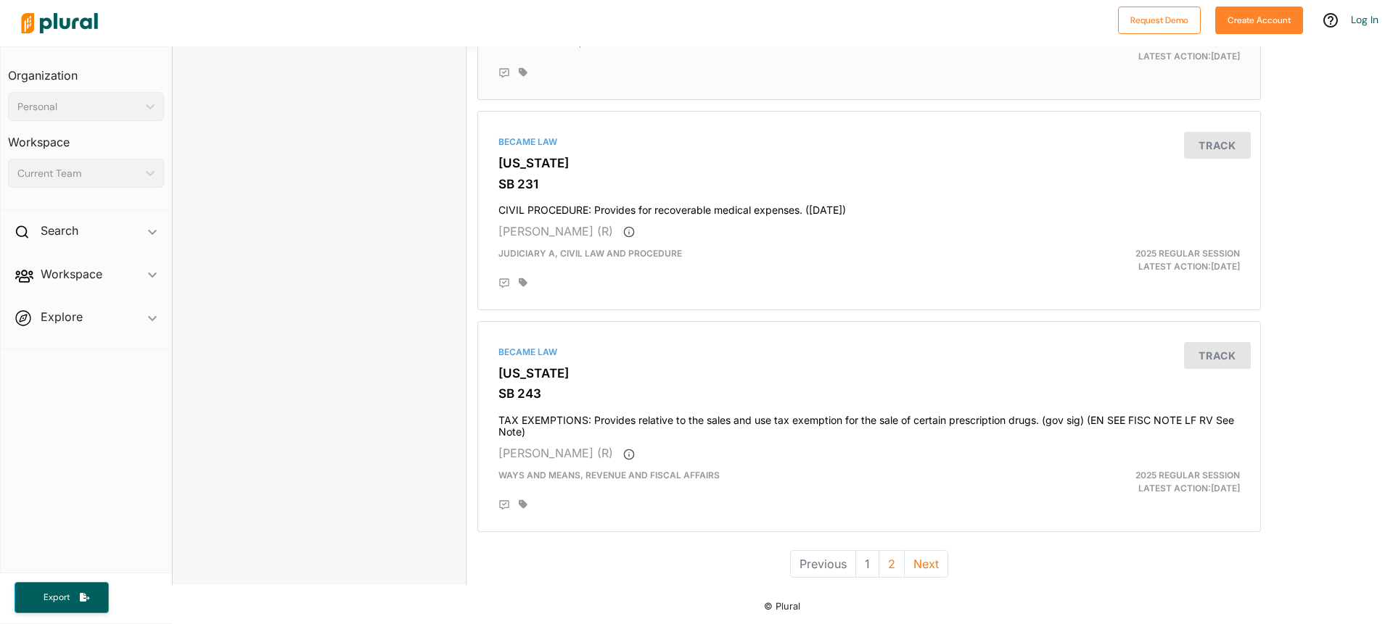
scroll to position [3923, 0]
click at [891, 560] on button "2" at bounding box center [891, 563] width 26 height 28
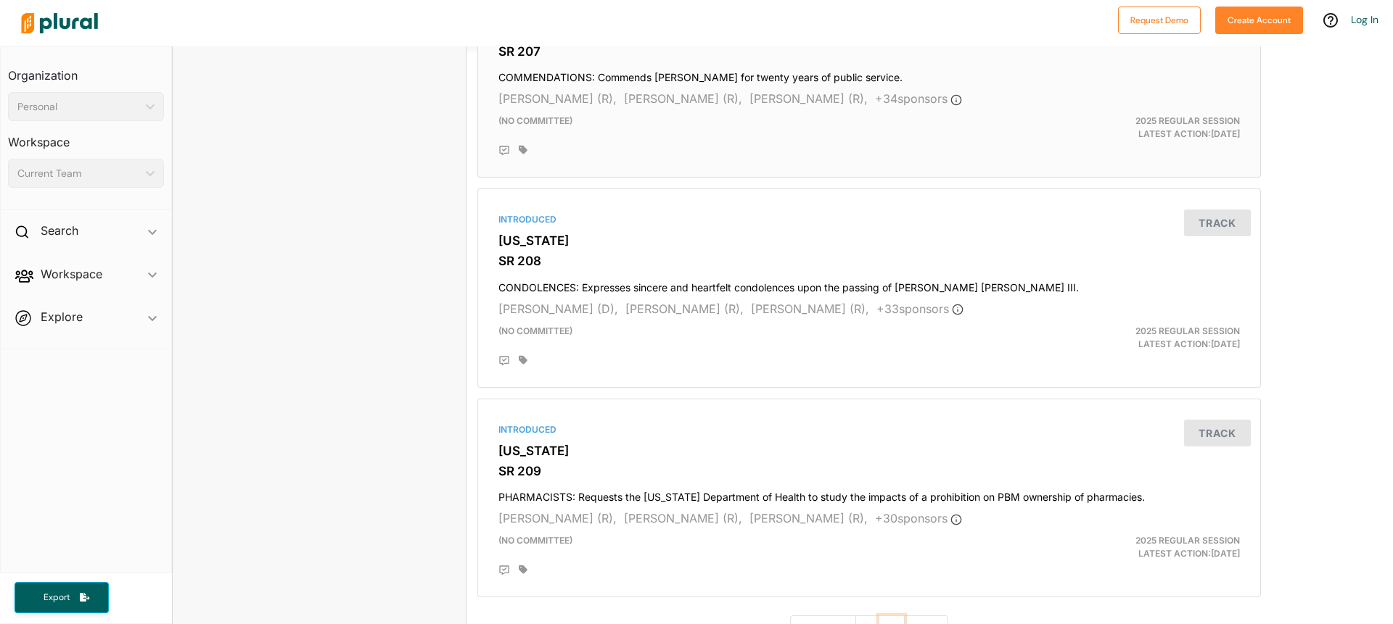
scroll to position [3479, 0]
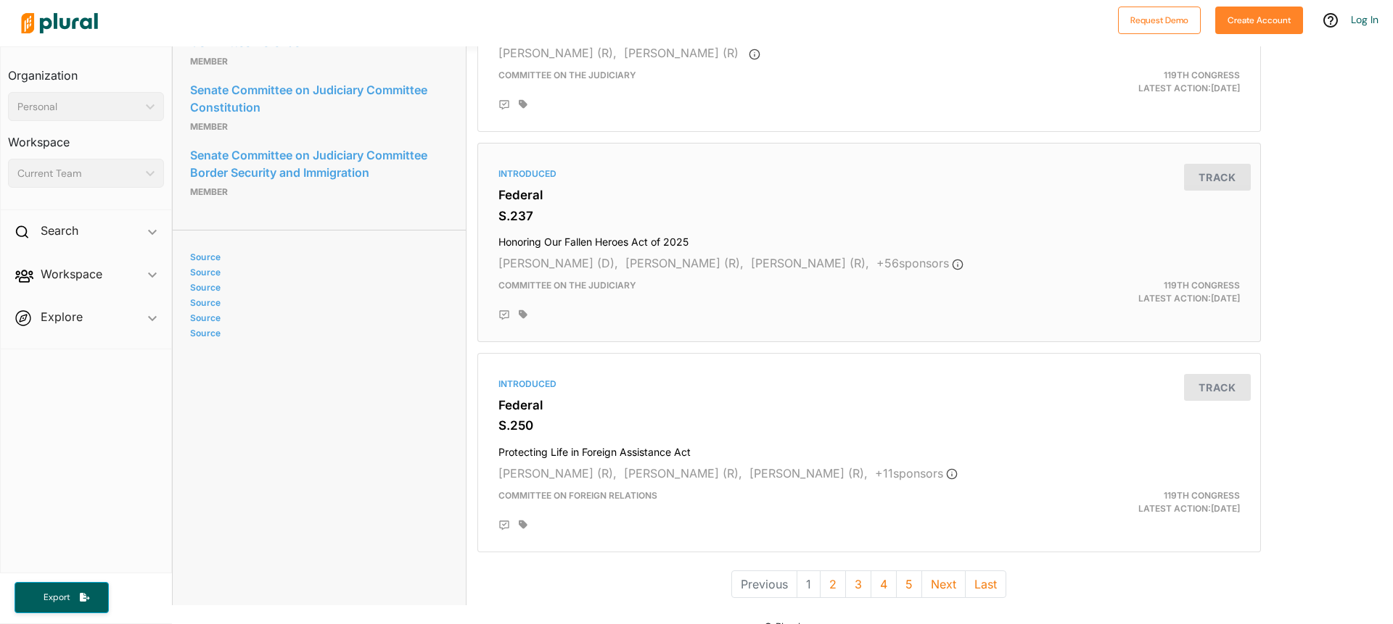
scroll to position [3838, 0]
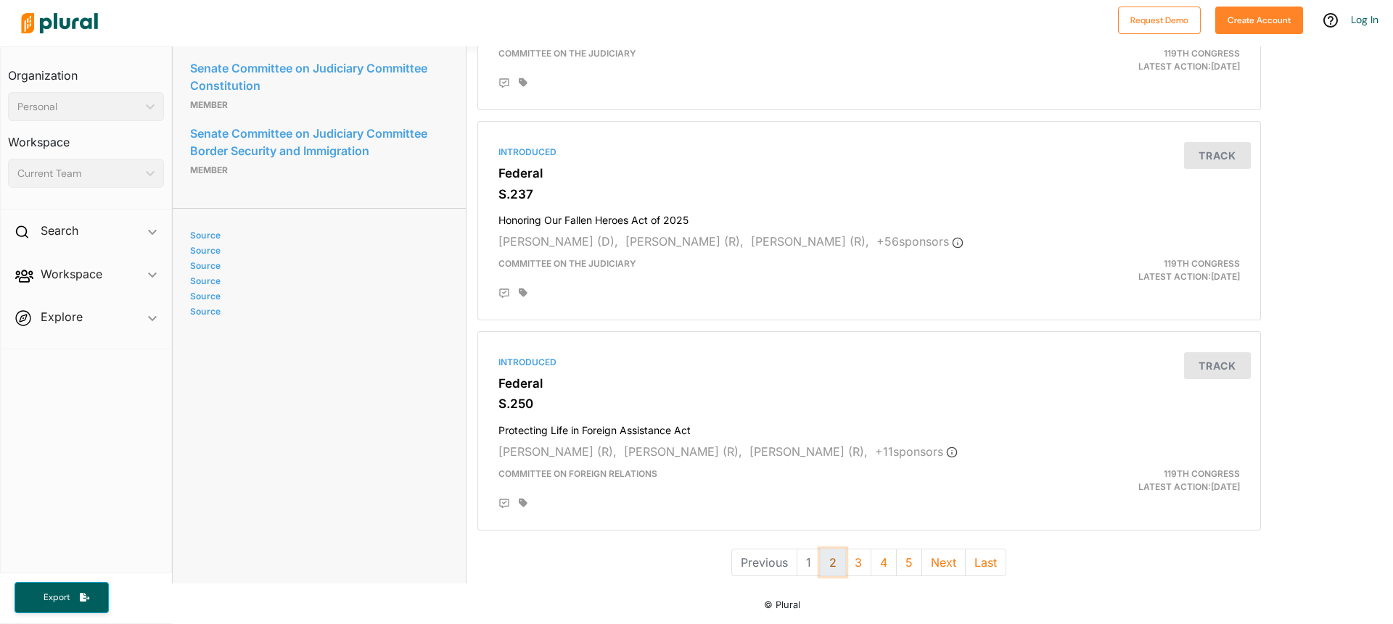
click at [834, 566] on button "2" at bounding box center [833, 563] width 26 height 28
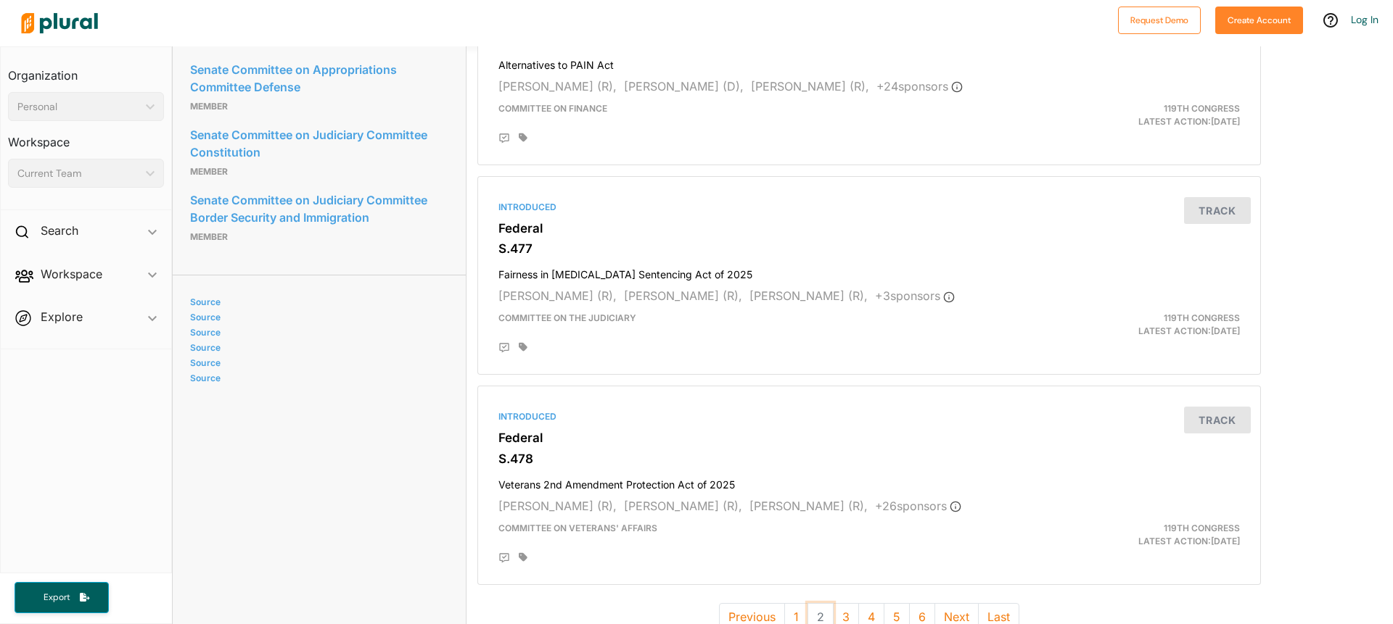
scroll to position [3826, 0]
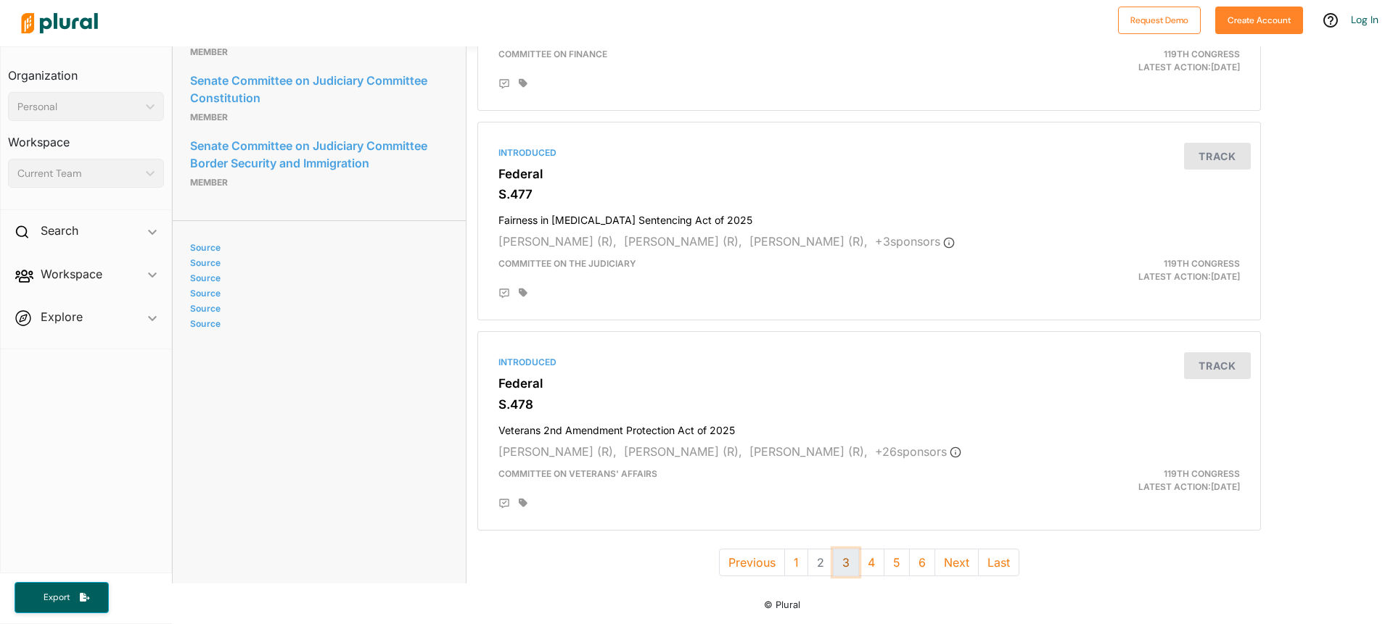
click at [844, 566] on button "3" at bounding box center [846, 563] width 26 height 28
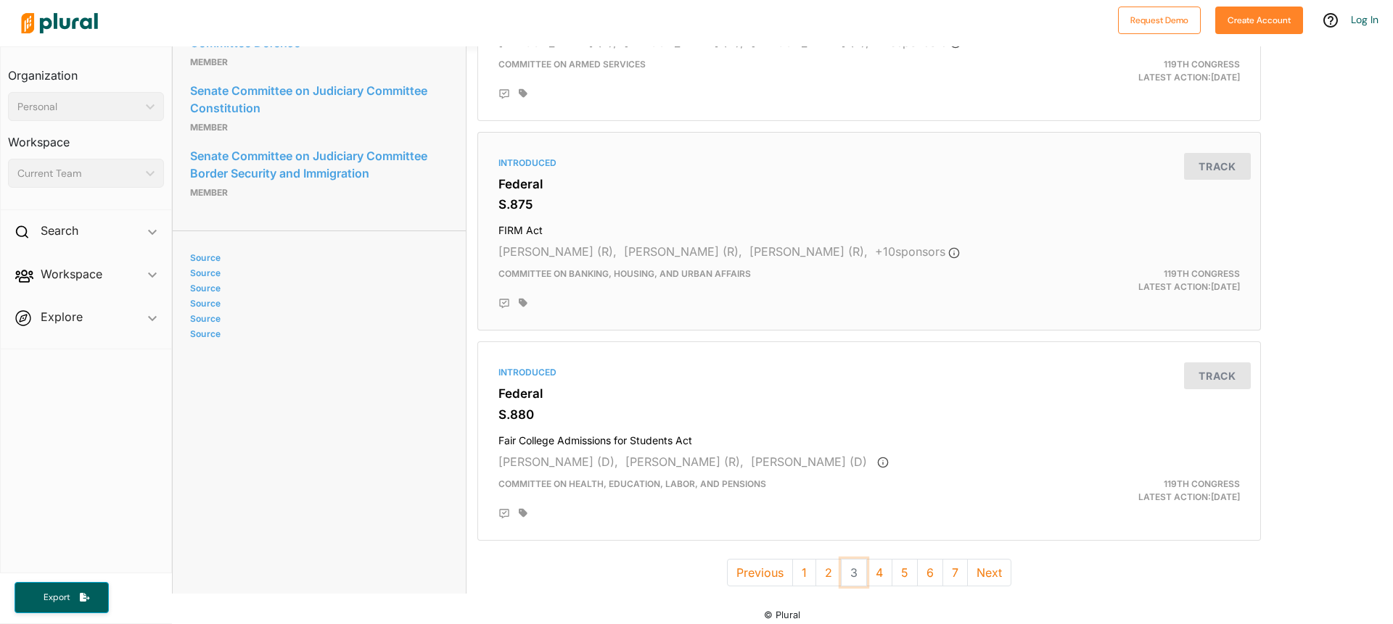
scroll to position [3826, 0]
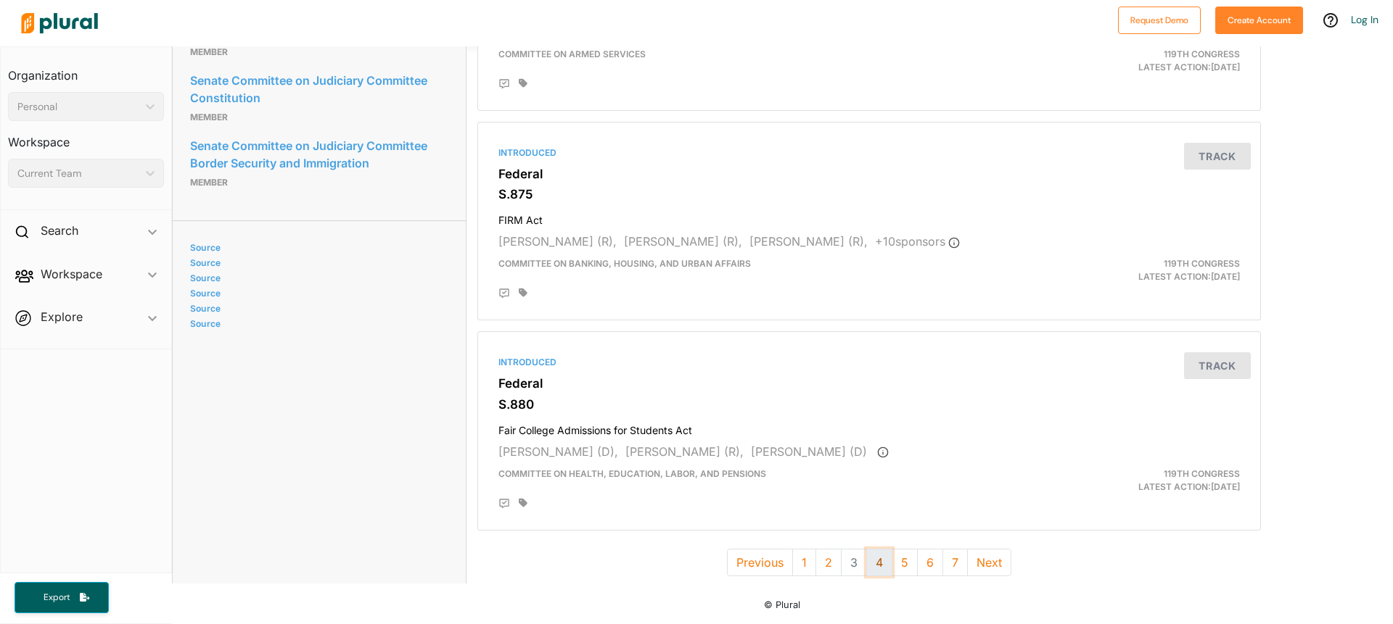
click at [874, 566] on button "4" at bounding box center [879, 563] width 26 height 28
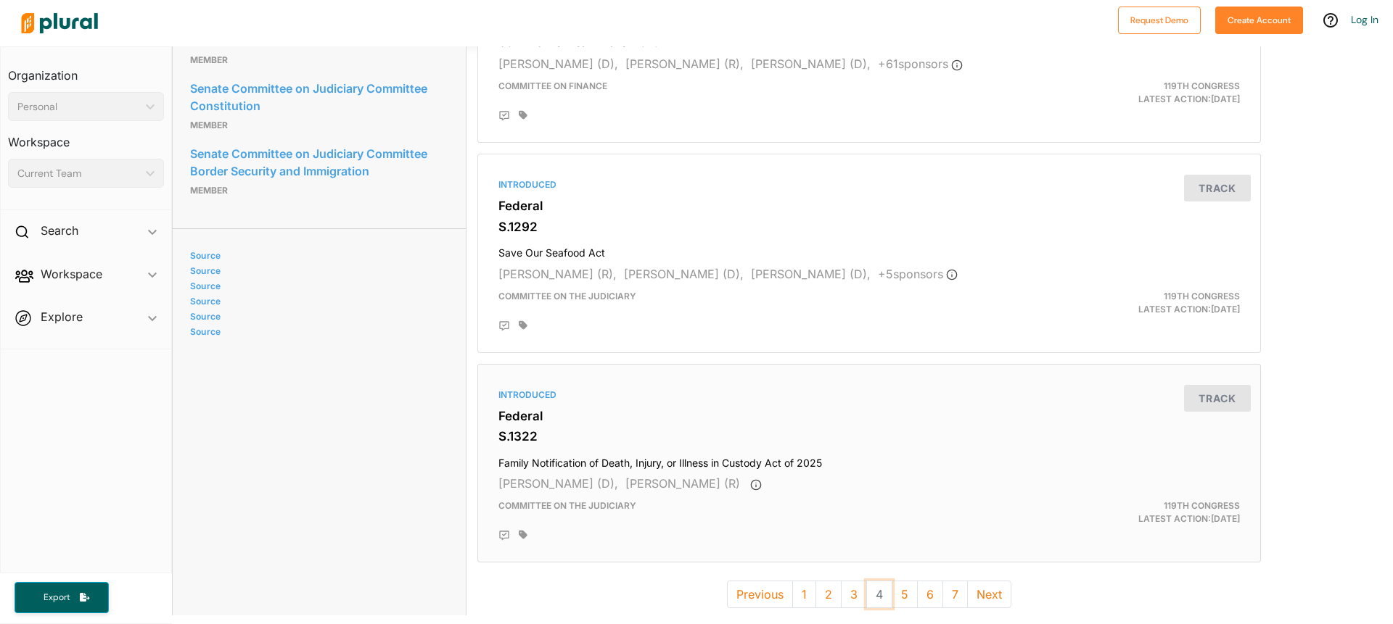
scroll to position [3850, 0]
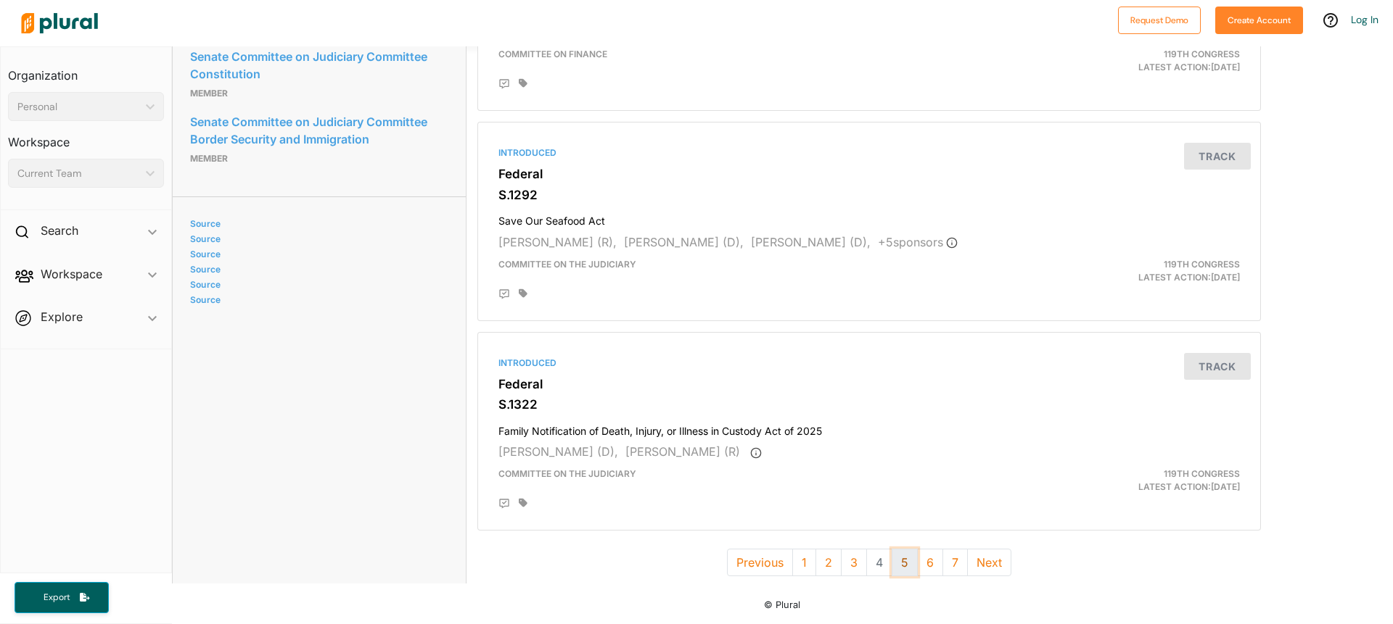
click at [903, 563] on button "5" at bounding box center [904, 563] width 26 height 28
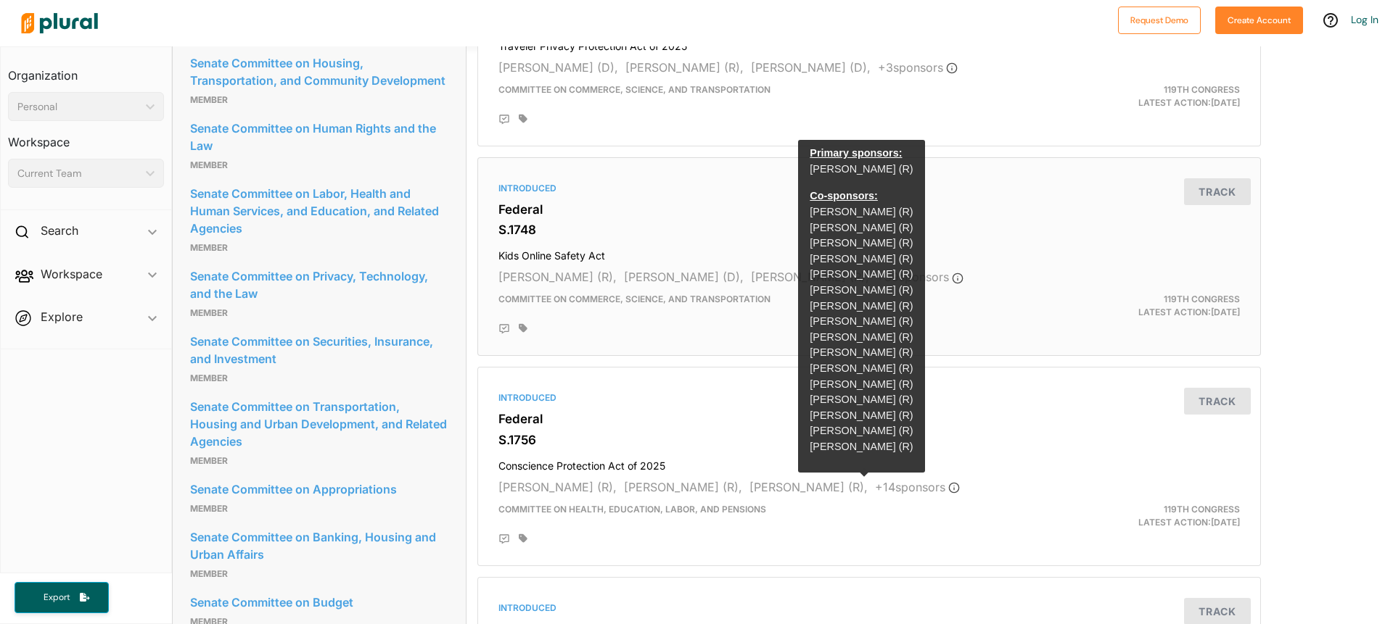
scroll to position [2321, 0]
